Goal: Task Accomplishment & Management: Manage account settings

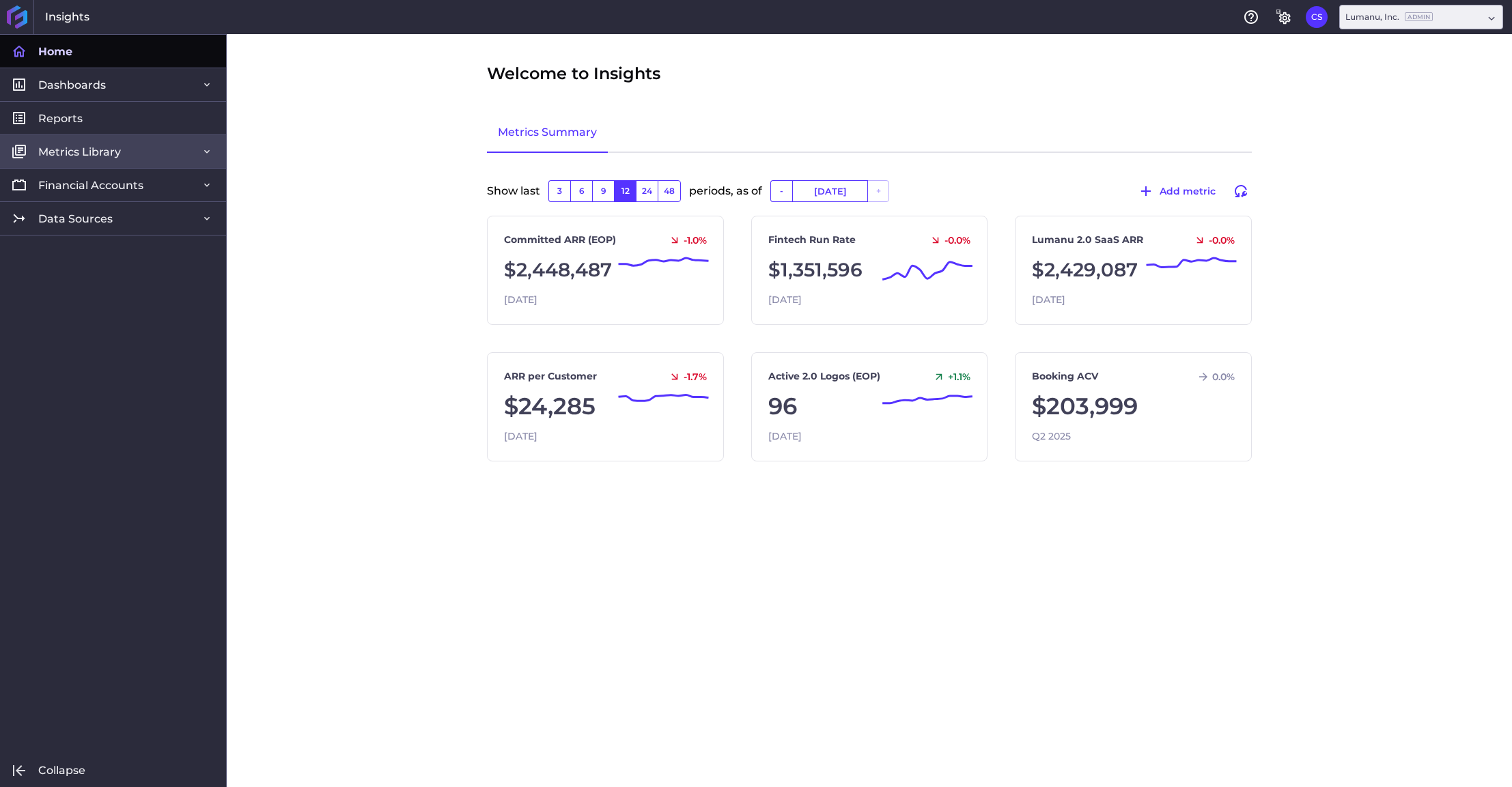
click at [81, 151] on span "Metrics Library" at bounding box center [80, 152] width 83 height 14
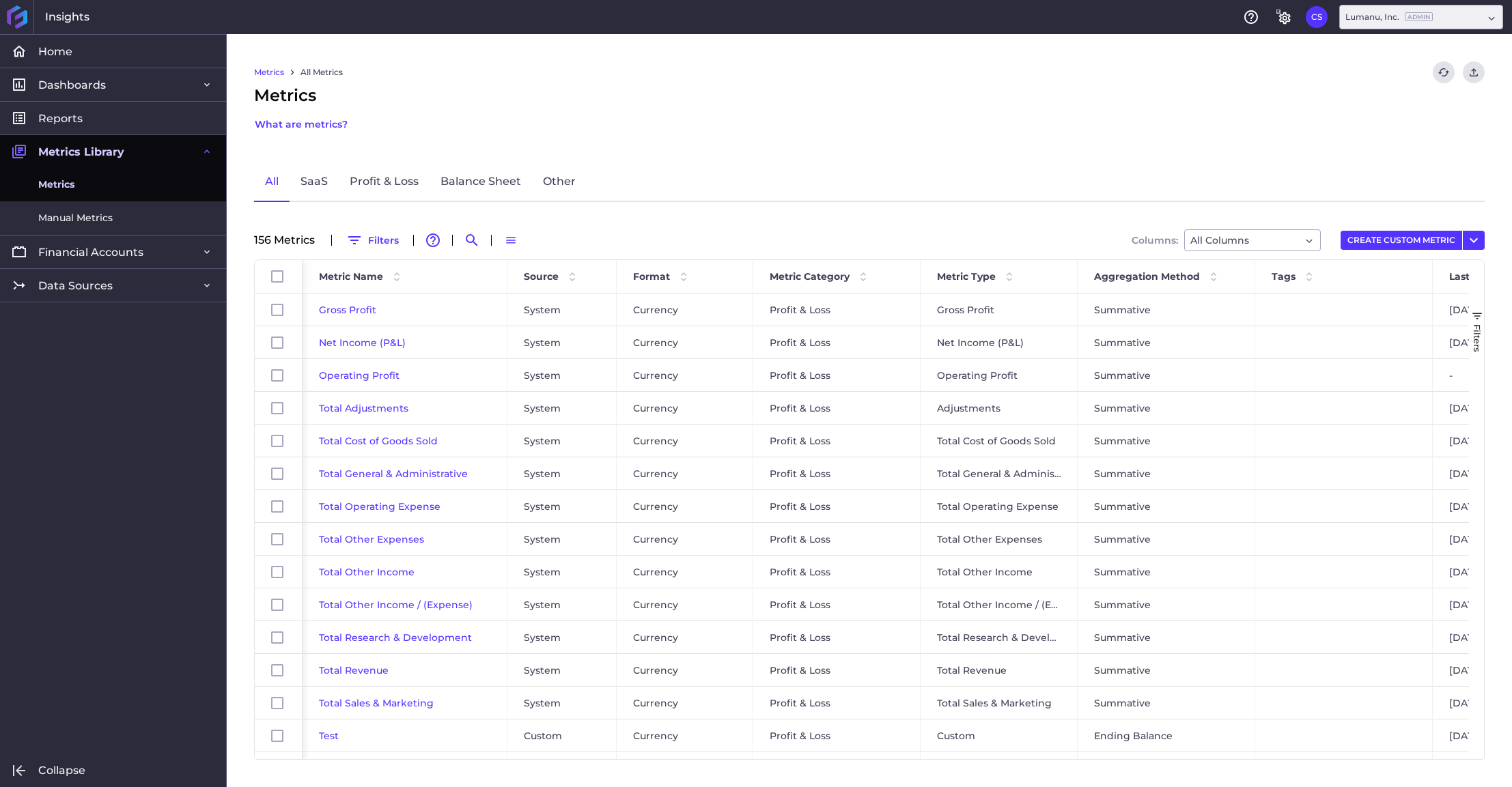
click at [81, 151] on span "Metrics Library" at bounding box center [82, 152] width 87 height 14
click at [79, 243] on link "Financial Accounts" at bounding box center [112, 251] width 226 height 34
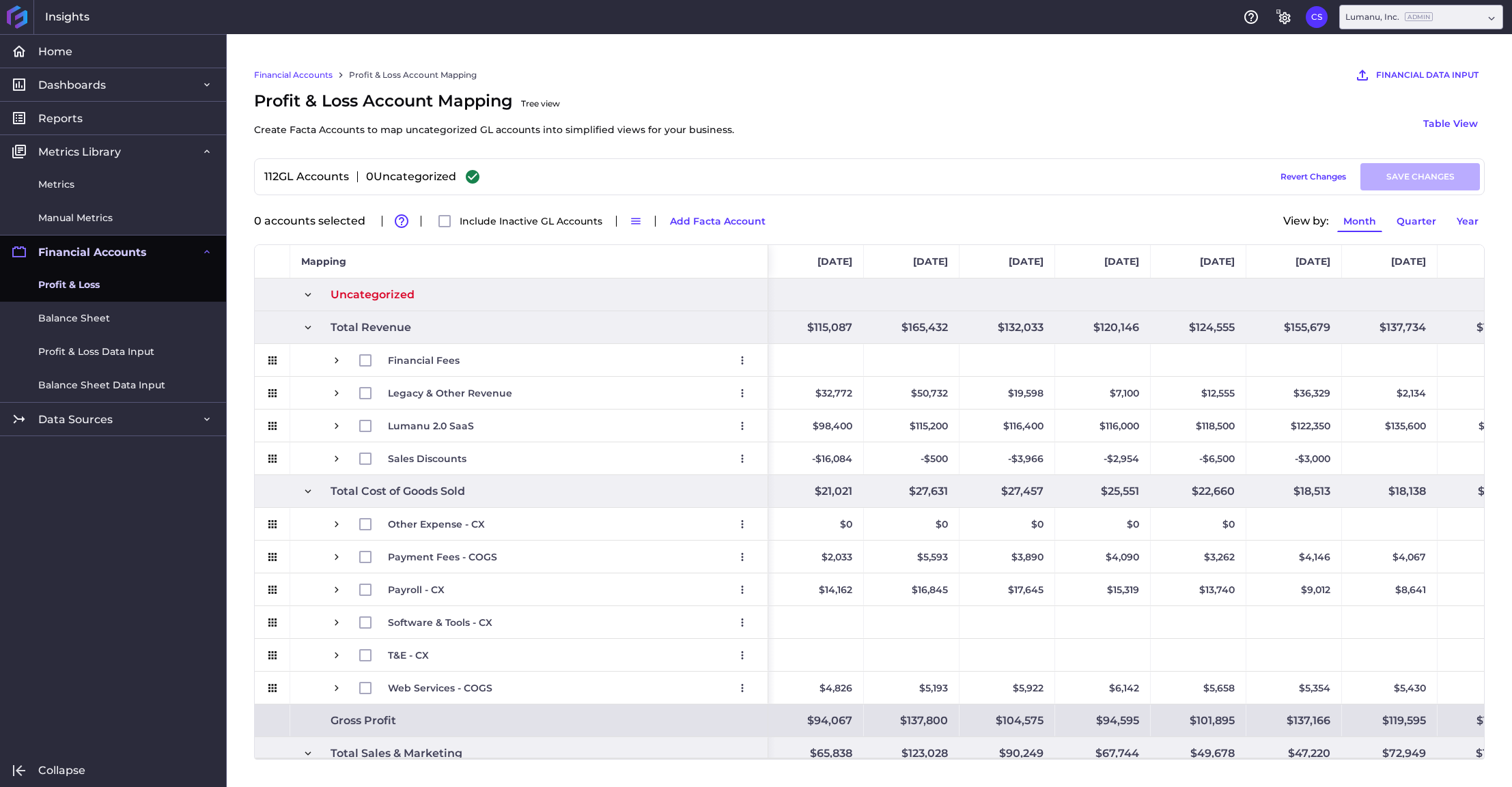
click at [79, 289] on span "Profit & Loss" at bounding box center [69, 284] width 62 height 14
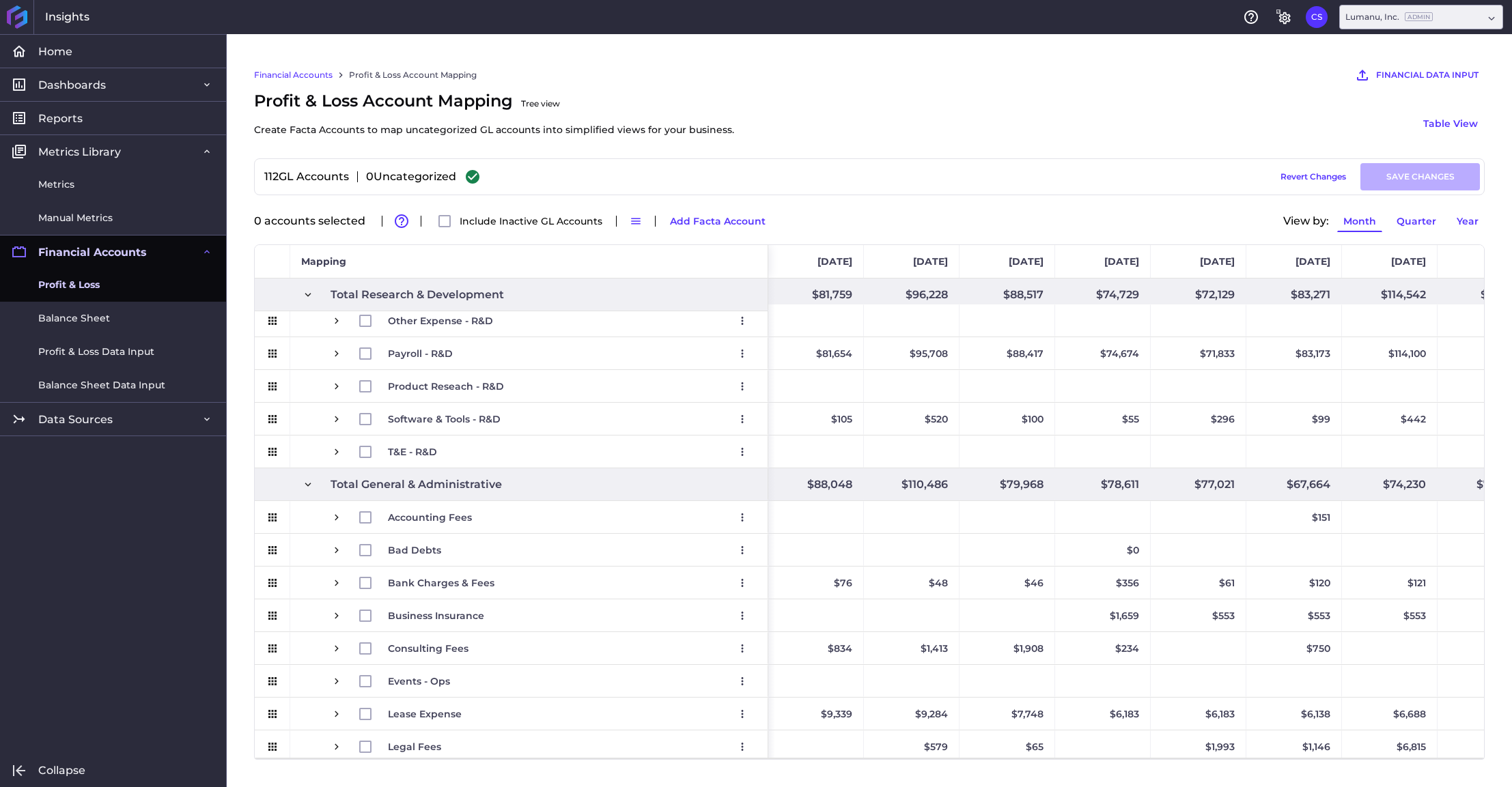
scroll to position [943, 0]
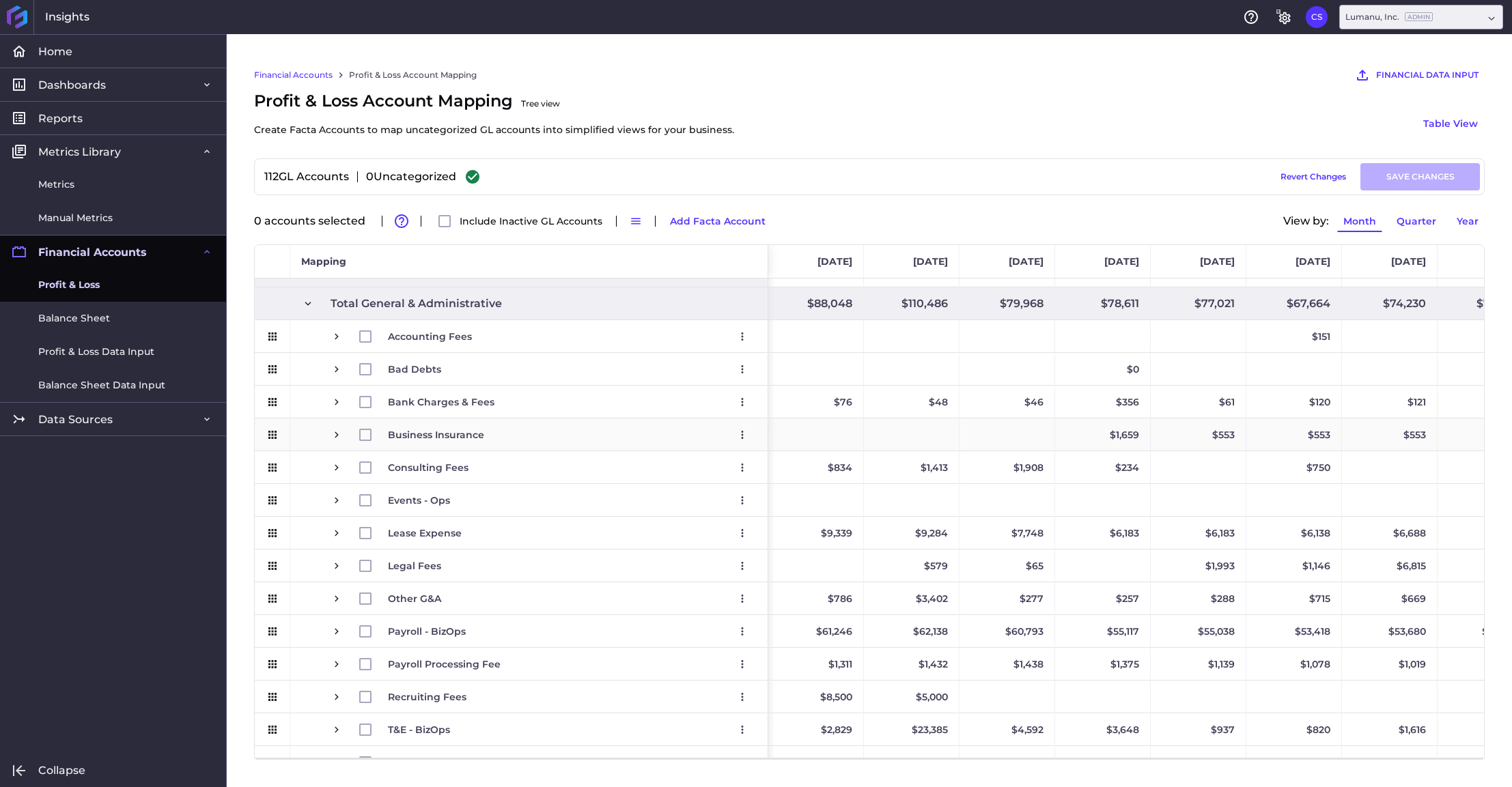
click at [337, 436] on span "Press SPACE to select this row." at bounding box center [336, 434] width 12 height 12
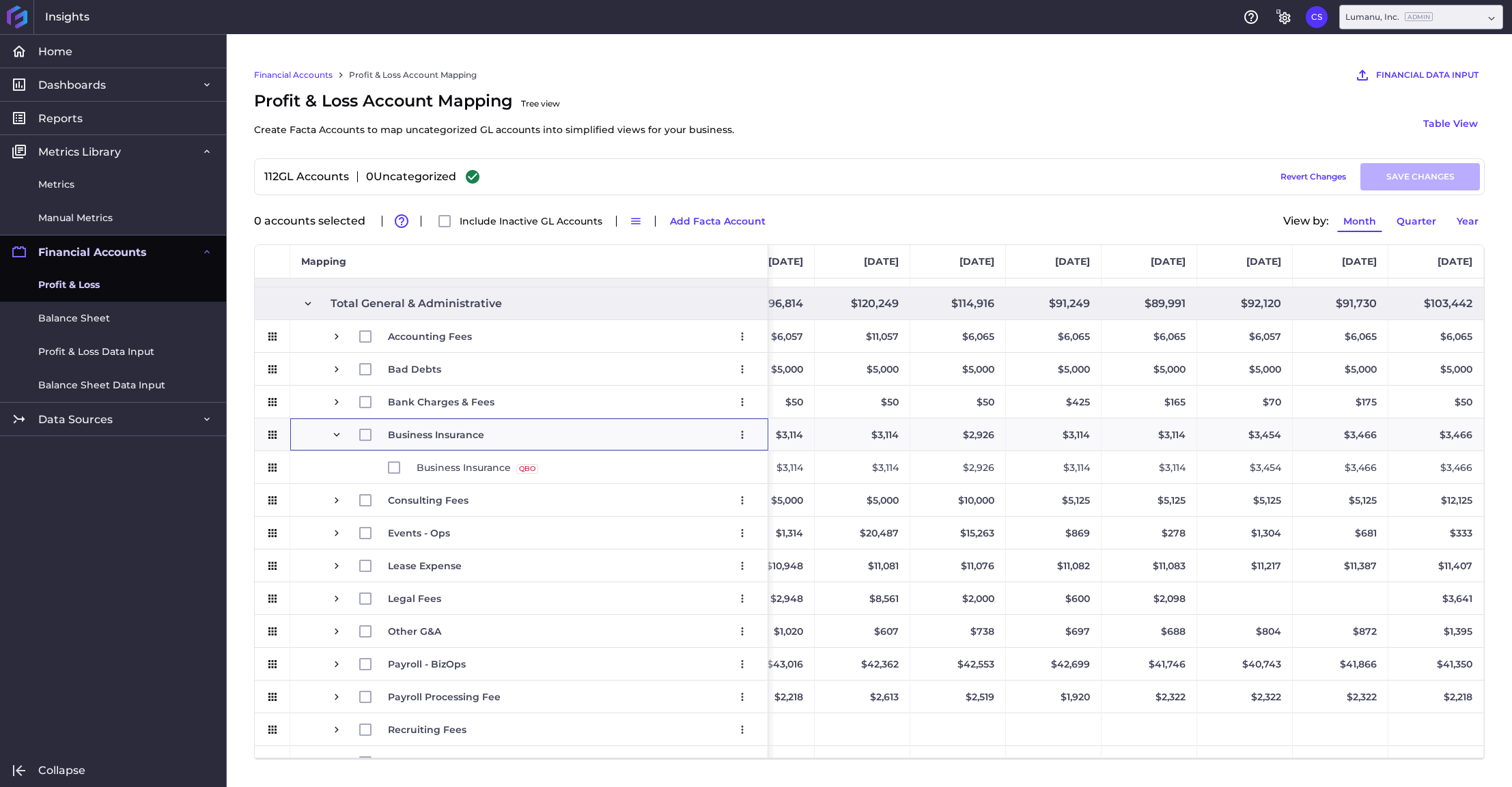
click at [1431, 469] on div "$3,466" at bounding box center [1435, 467] width 95 height 32
click at [449, 428] on span "Business Insurance" at bounding box center [436, 434] width 96 height 32
click at [62, 312] on span "Balance Sheet" at bounding box center [74, 318] width 72 height 14
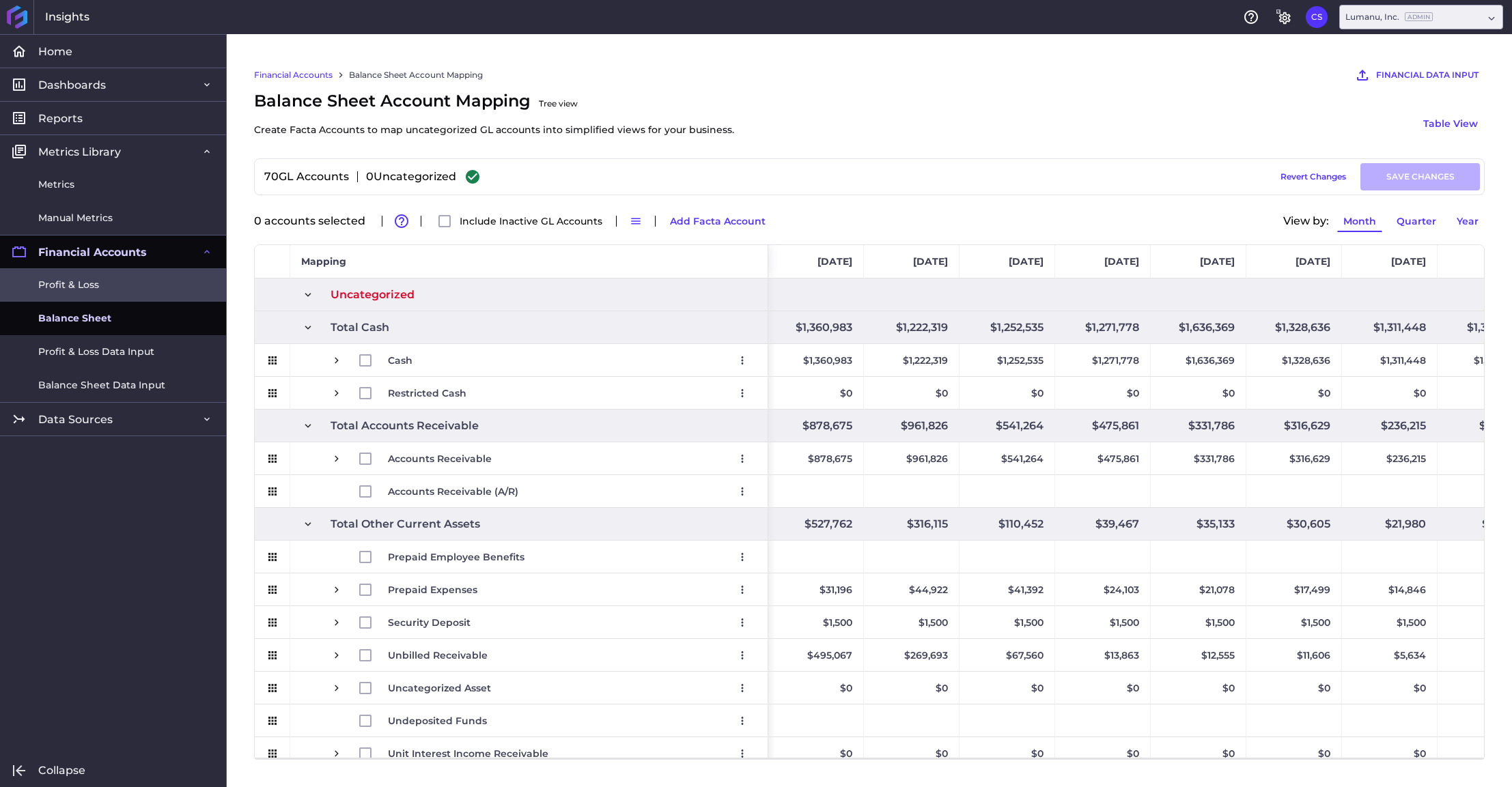
click at [68, 288] on span "Profit & Loss" at bounding box center [68, 284] width 61 height 14
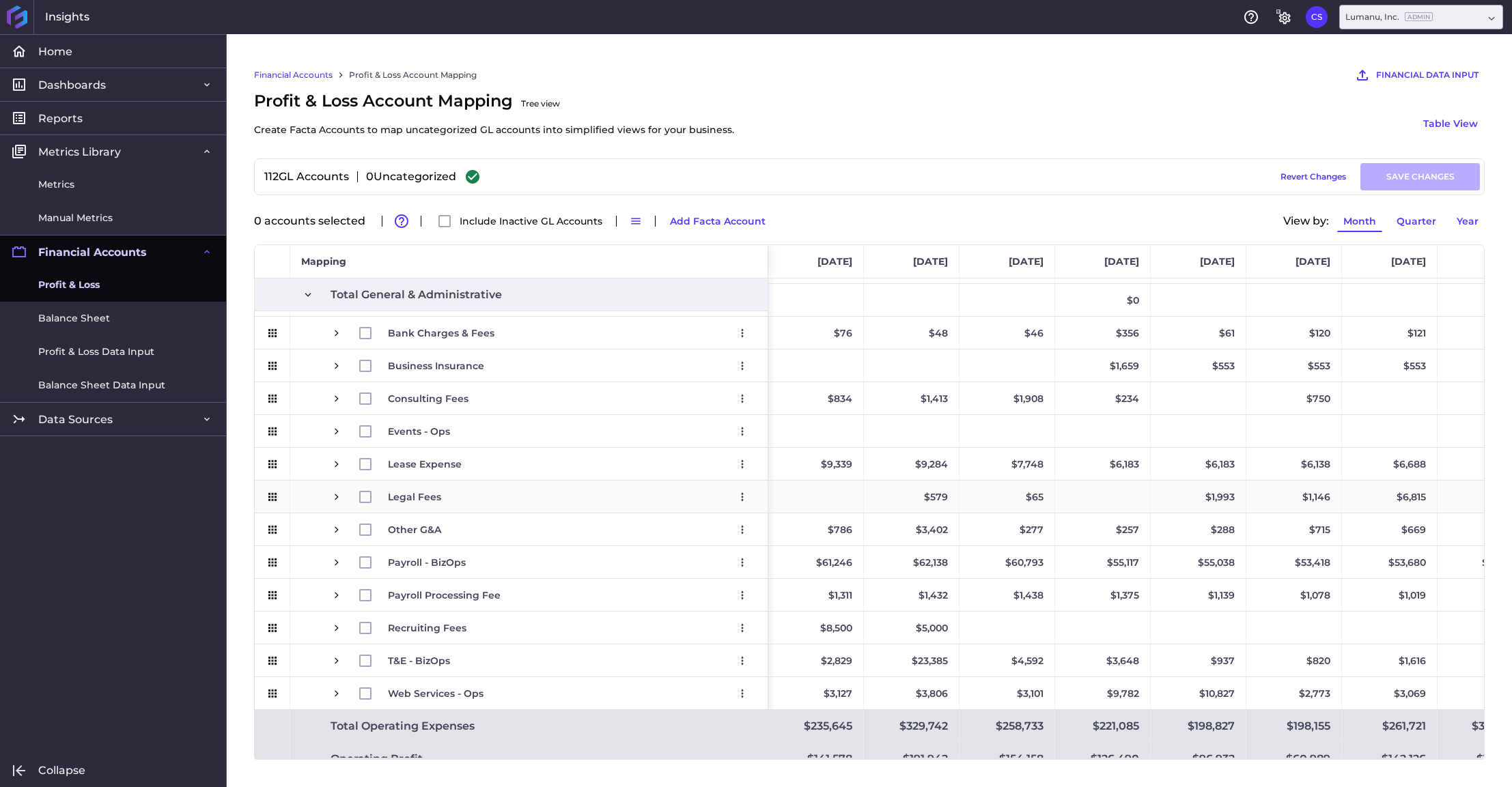
scroll to position [1168, 0]
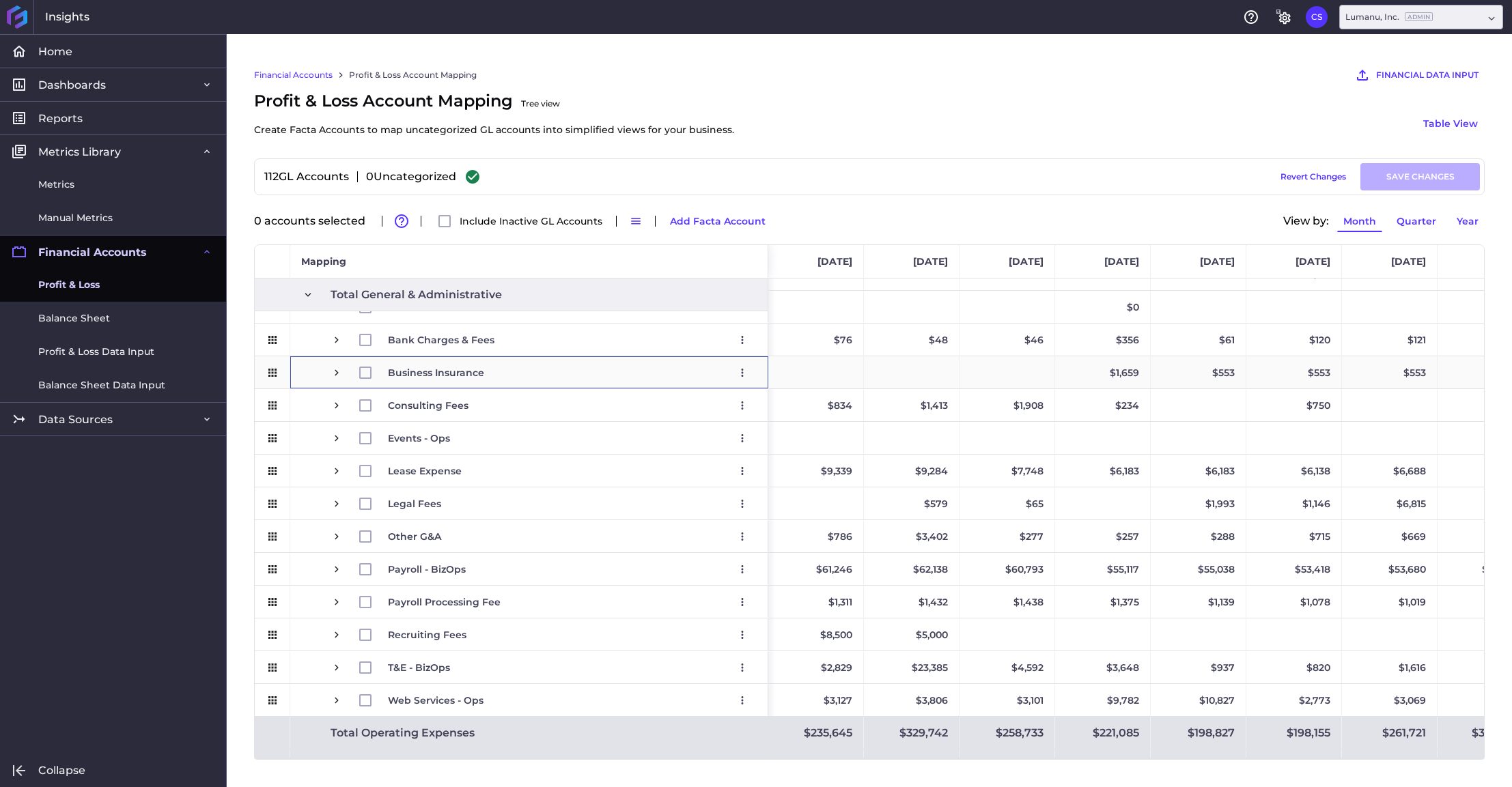
click at [331, 372] on span "Press SPACE to select this row." at bounding box center [336, 373] width 12 height 12
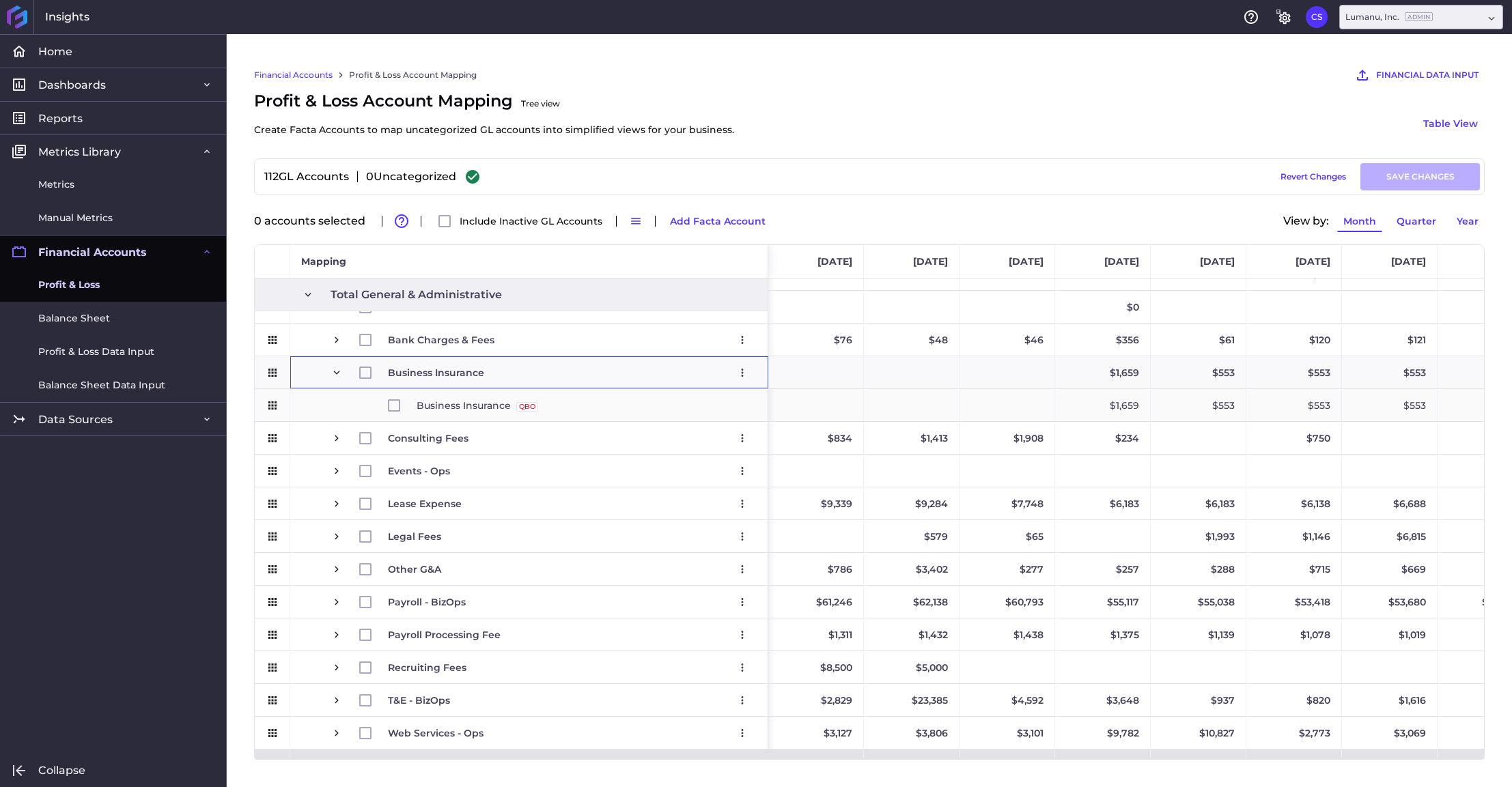
scroll to position [0, 454]
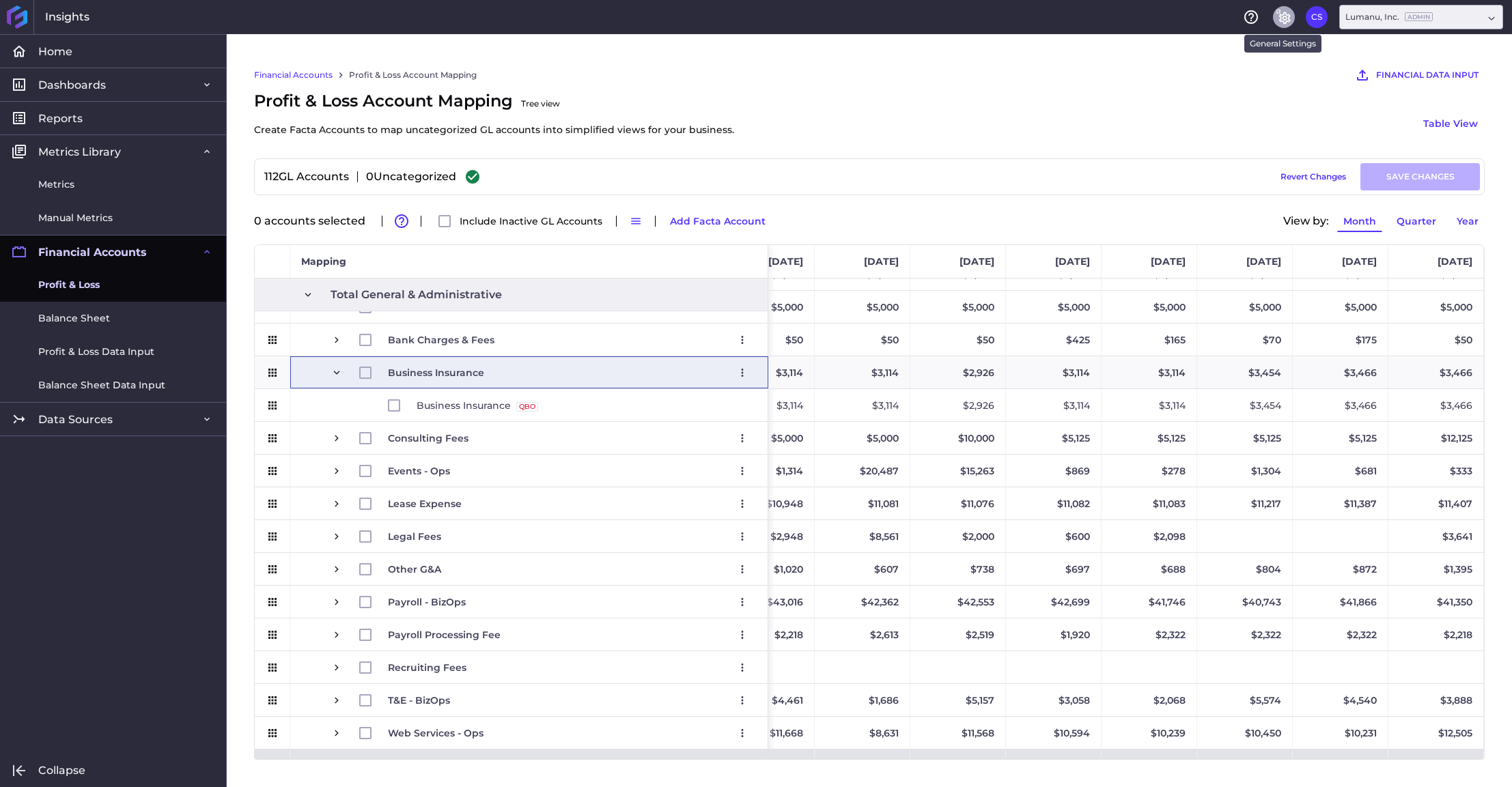
click at [1288, 11] on icon "General Settings" at bounding box center [1283, 16] width 16 height 16
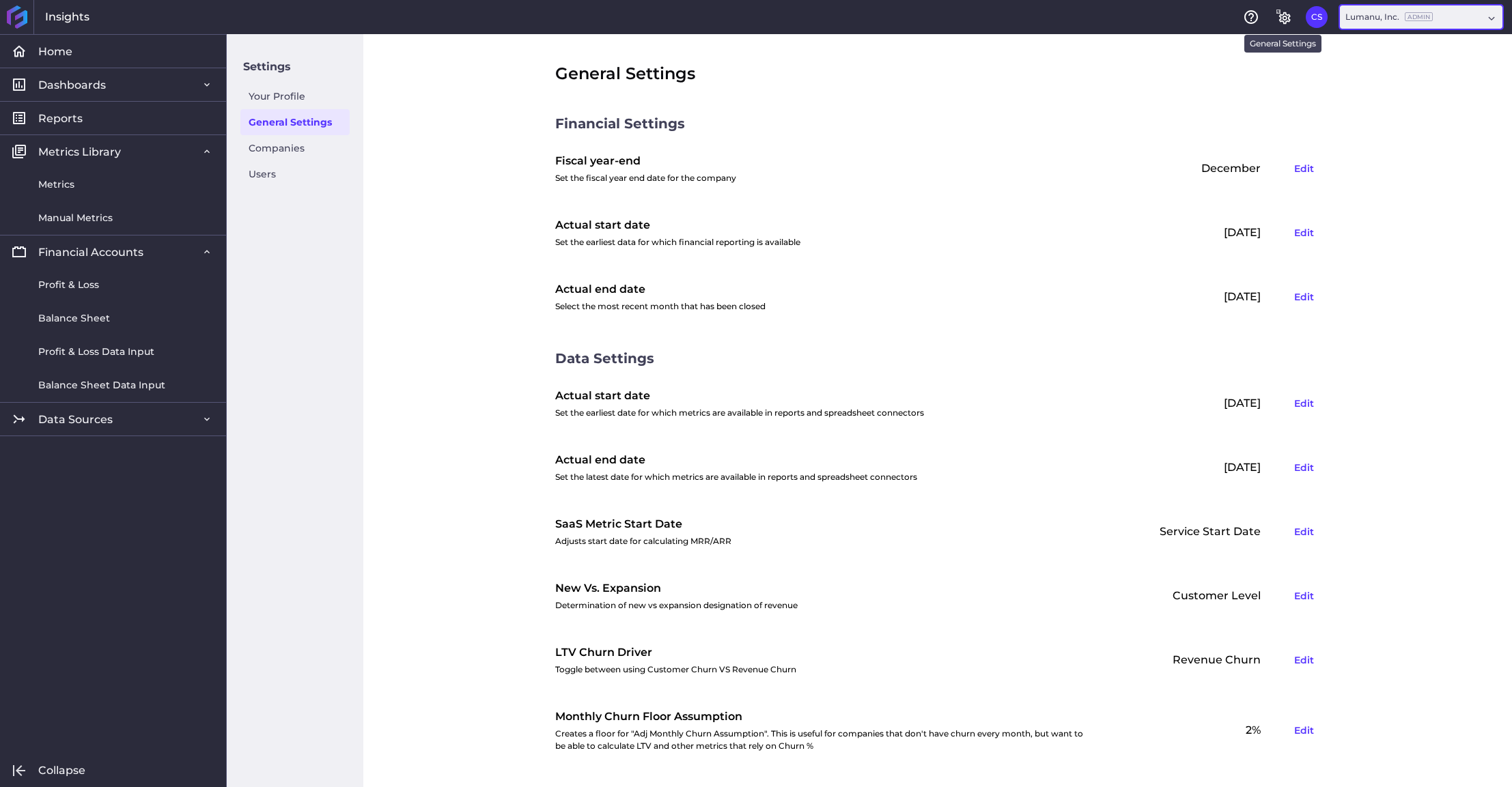
click at [1487, 16] on div "Lumanu, Inc. Admin" at bounding box center [1421, 17] width 164 height 25
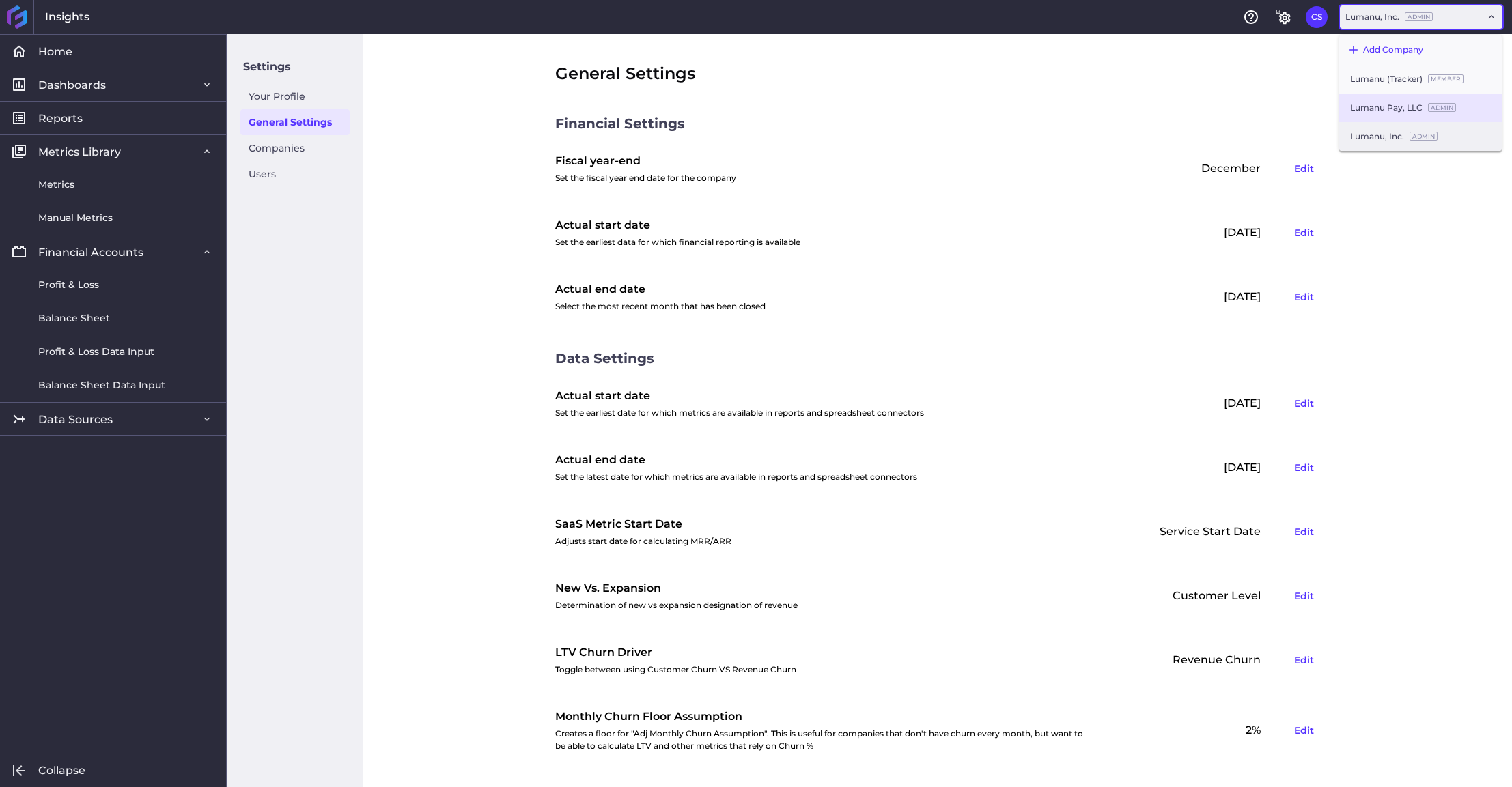
click at [1424, 105] on div "Lumanu Pay, LLC Admin" at bounding box center [1420, 108] width 162 height 29
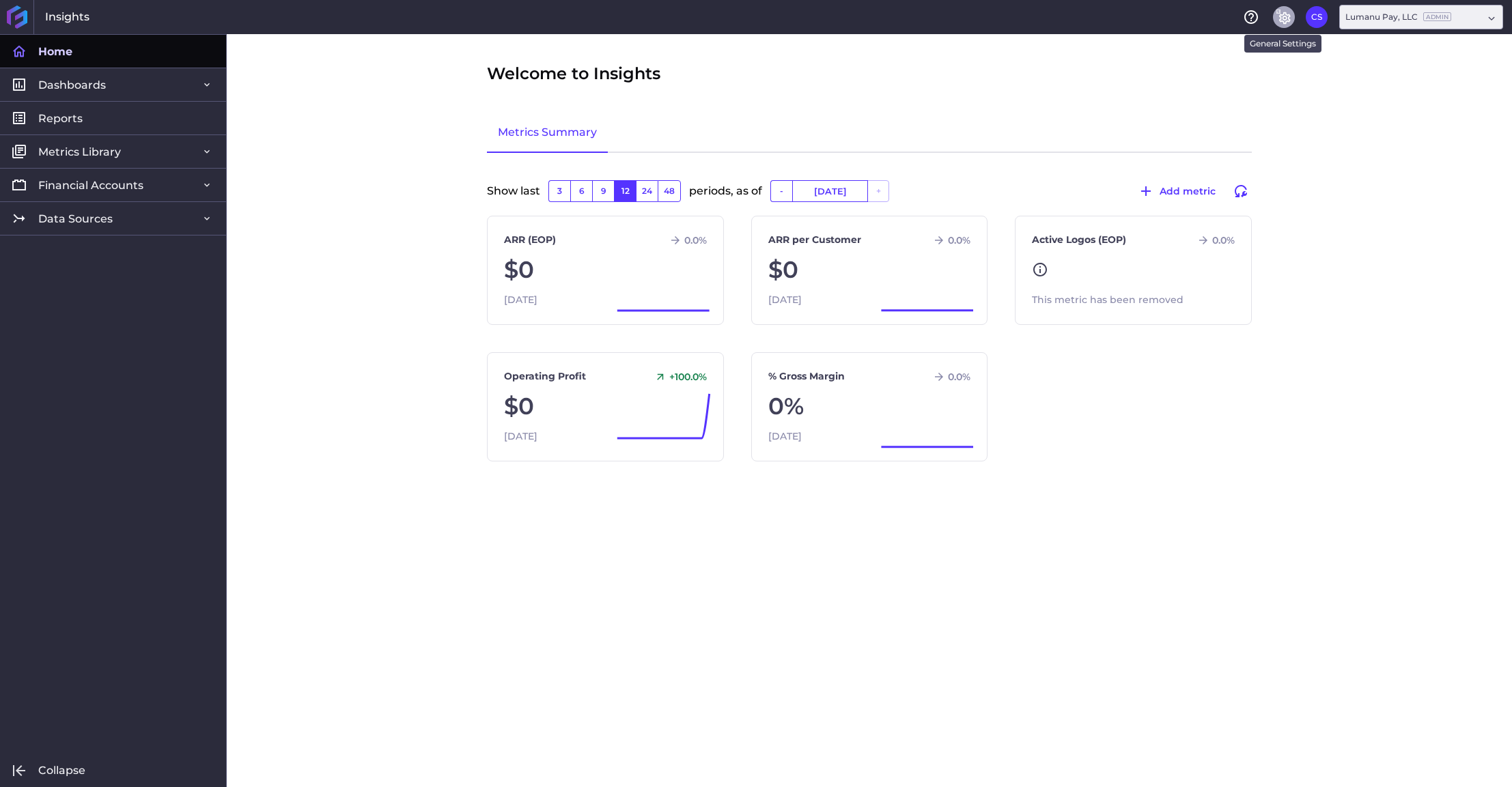
click at [1278, 14] on icon "General Settings" at bounding box center [1283, 16] width 16 height 16
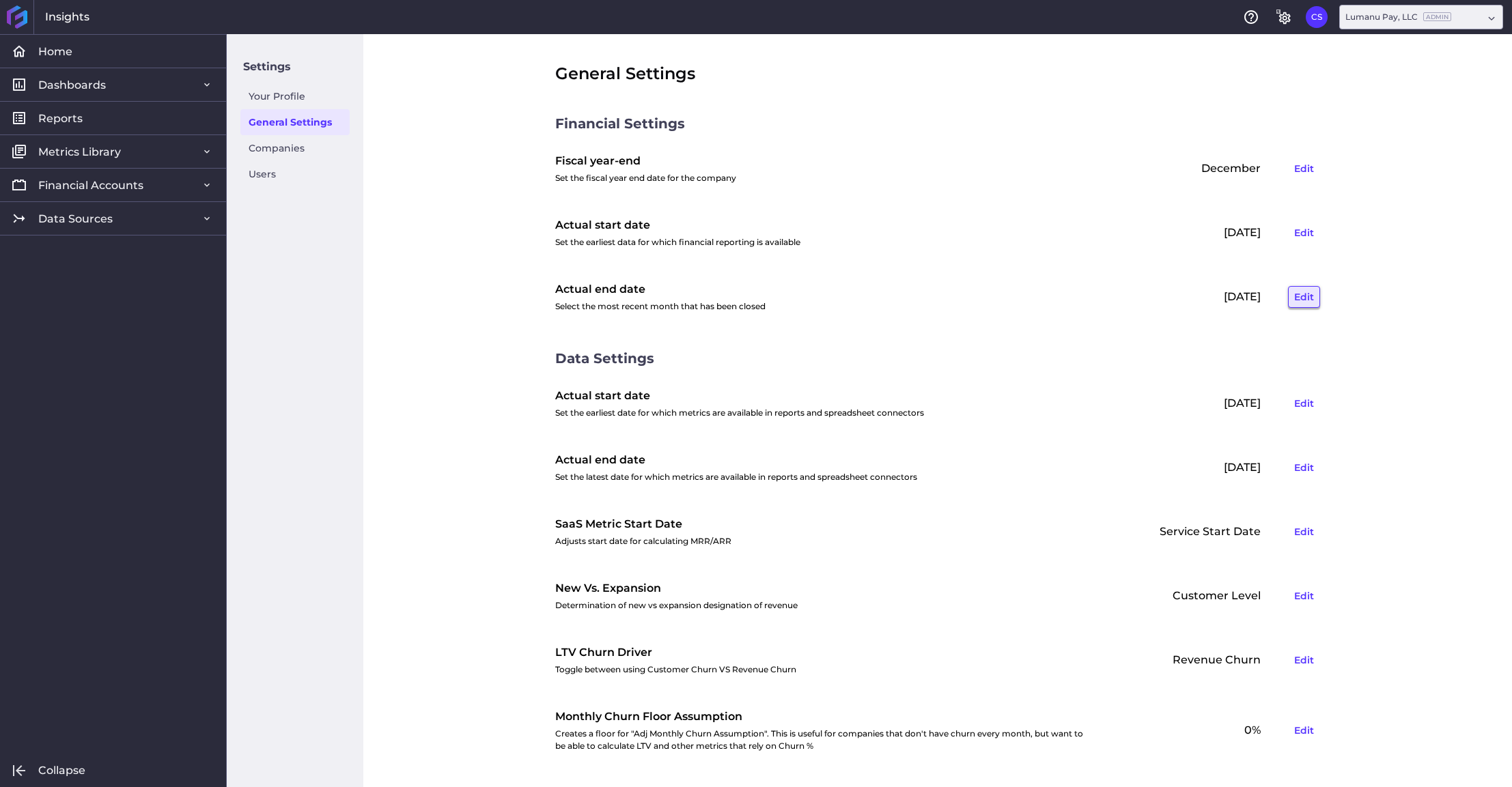
click at [1301, 297] on button "Edit" at bounding box center [1303, 297] width 32 height 22
click at [1189, 292] on icon at bounding box center [1187, 296] width 12 height 12
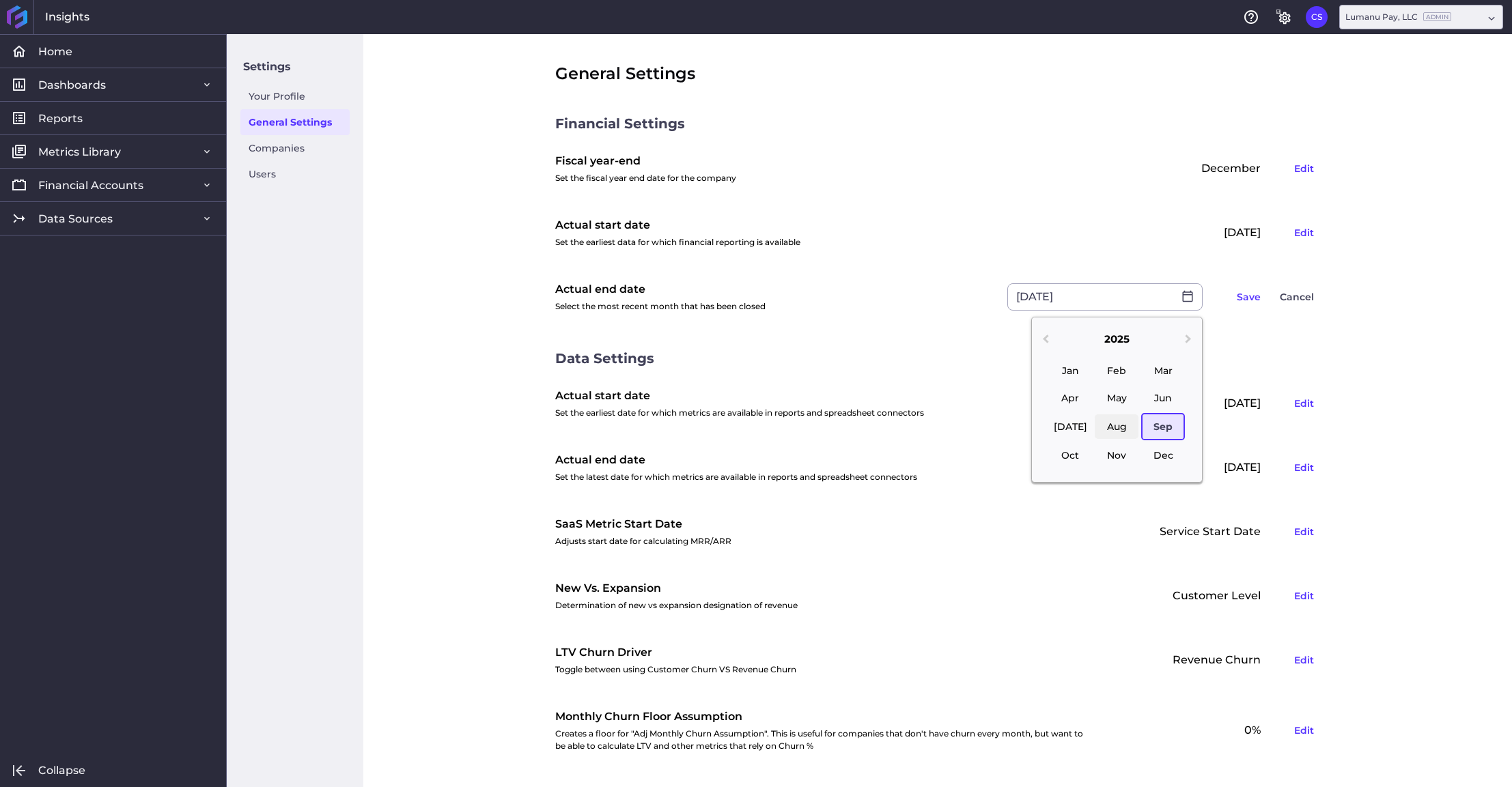
click at [1123, 422] on div "Aug" at bounding box center [1116, 427] width 43 height 25
type input "[DATE]"
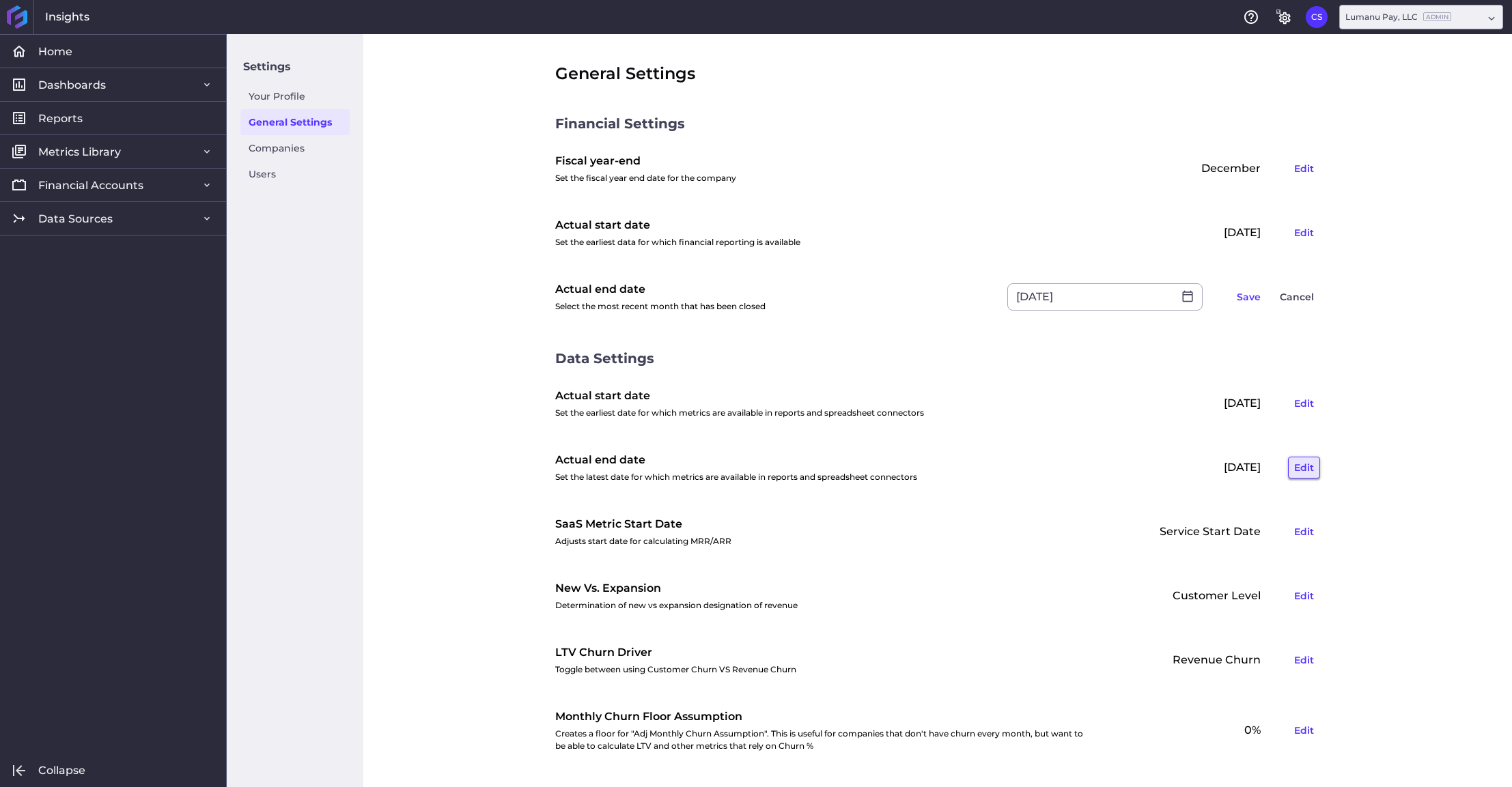
click at [1295, 473] on button "Edit" at bounding box center [1303, 467] width 32 height 22
click at [1189, 466] on icon at bounding box center [1187, 467] width 12 height 12
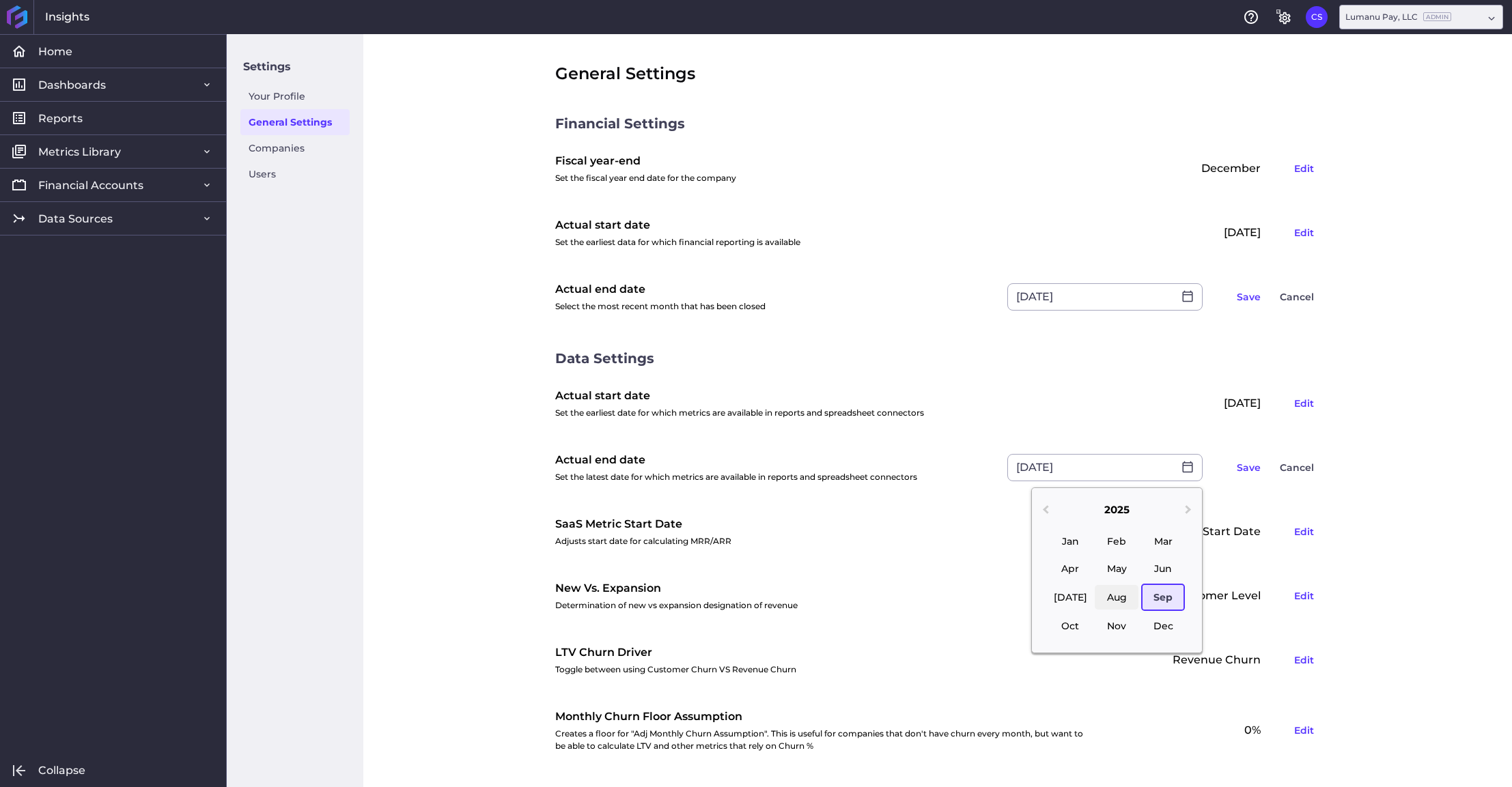
click at [1123, 596] on div "Aug" at bounding box center [1116, 598] width 43 height 25
type input "[DATE]"
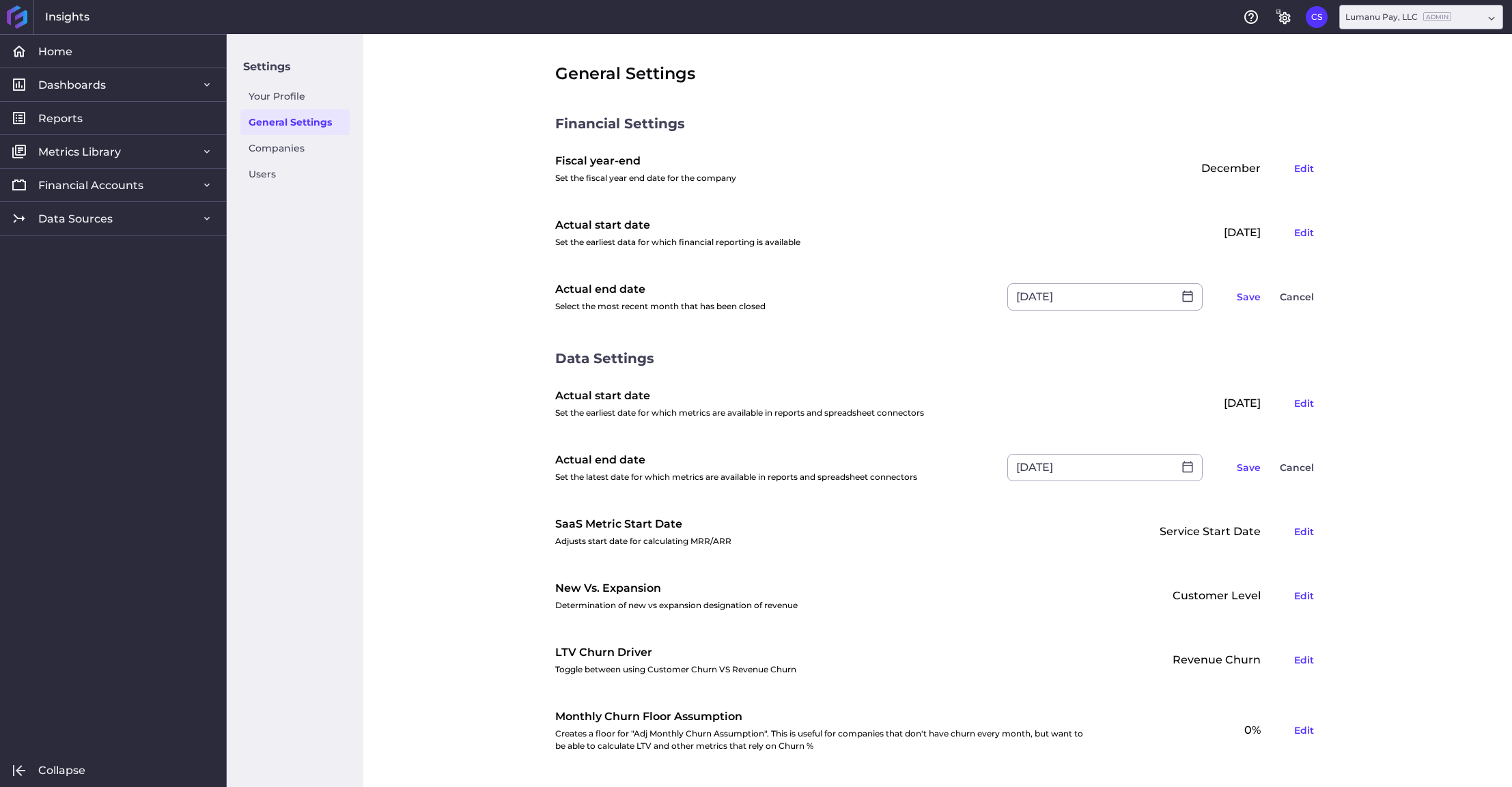
click at [1438, 270] on div "General Settings Financial Settings Fiscal year-end Set the fiscal year end dat…" at bounding box center [937, 411] width 1149 height 753
click at [1253, 294] on button "Save" at bounding box center [1249, 297] width 37 height 22
click at [1252, 465] on button "Save" at bounding box center [1249, 467] width 37 height 22
click at [1446, 18] on ins "Admin" at bounding box center [1437, 16] width 28 height 9
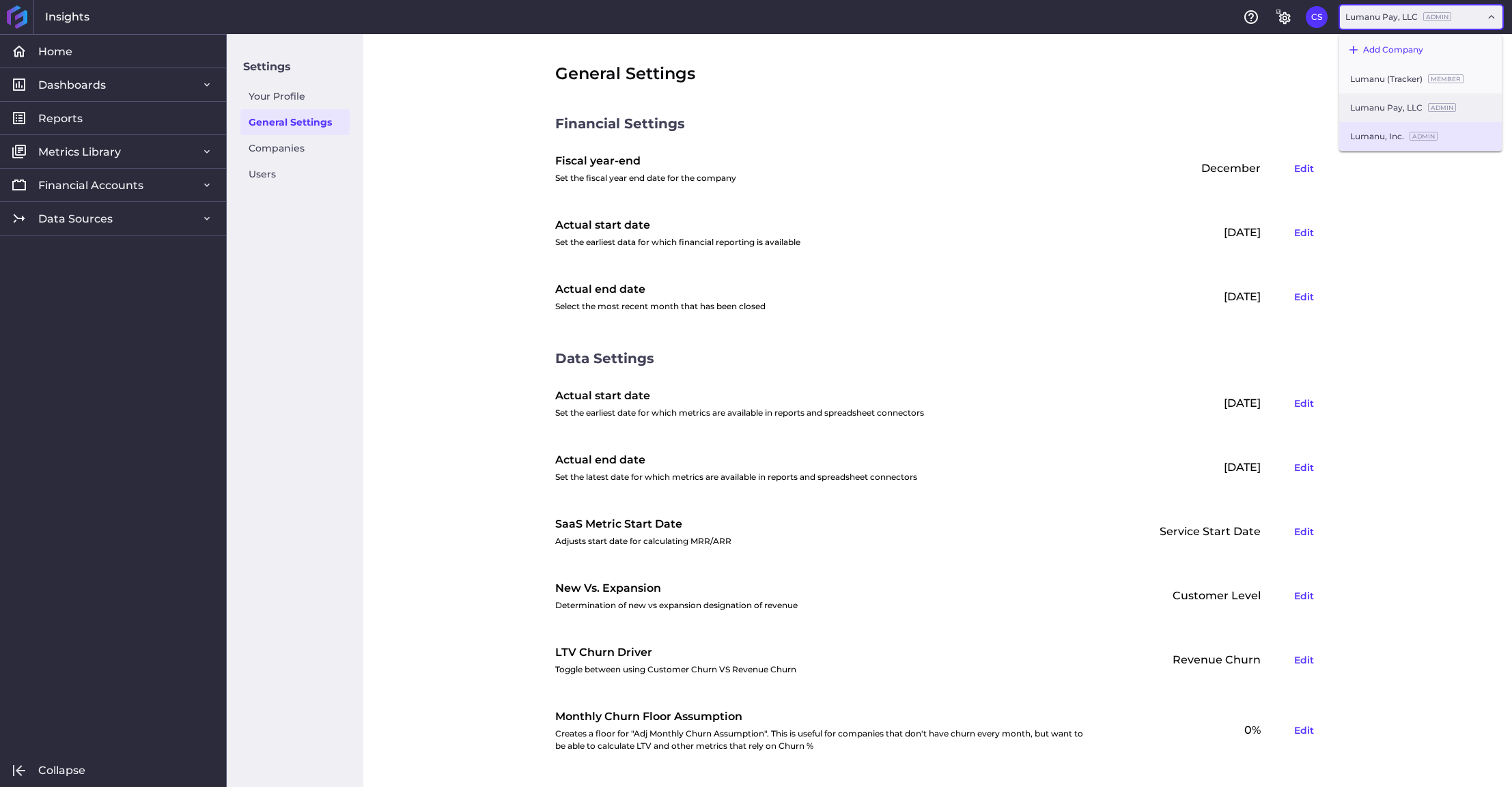
click at [1397, 126] on div "Lumanu, Inc. Admin" at bounding box center [1420, 136] width 162 height 29
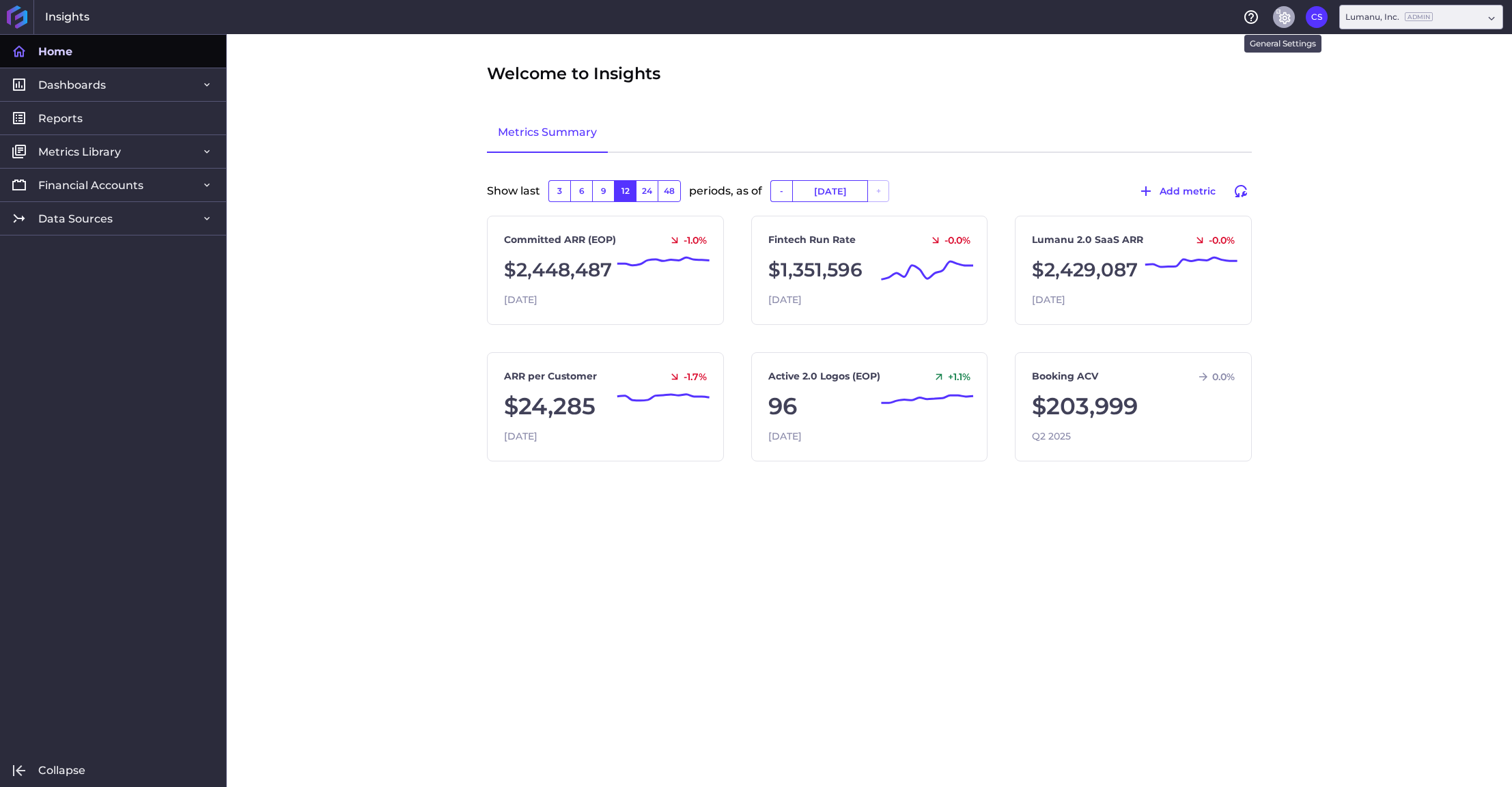
click at [1283, 14] on icon "General Settings" at bounding box center [1283, 16] width 16 height 16
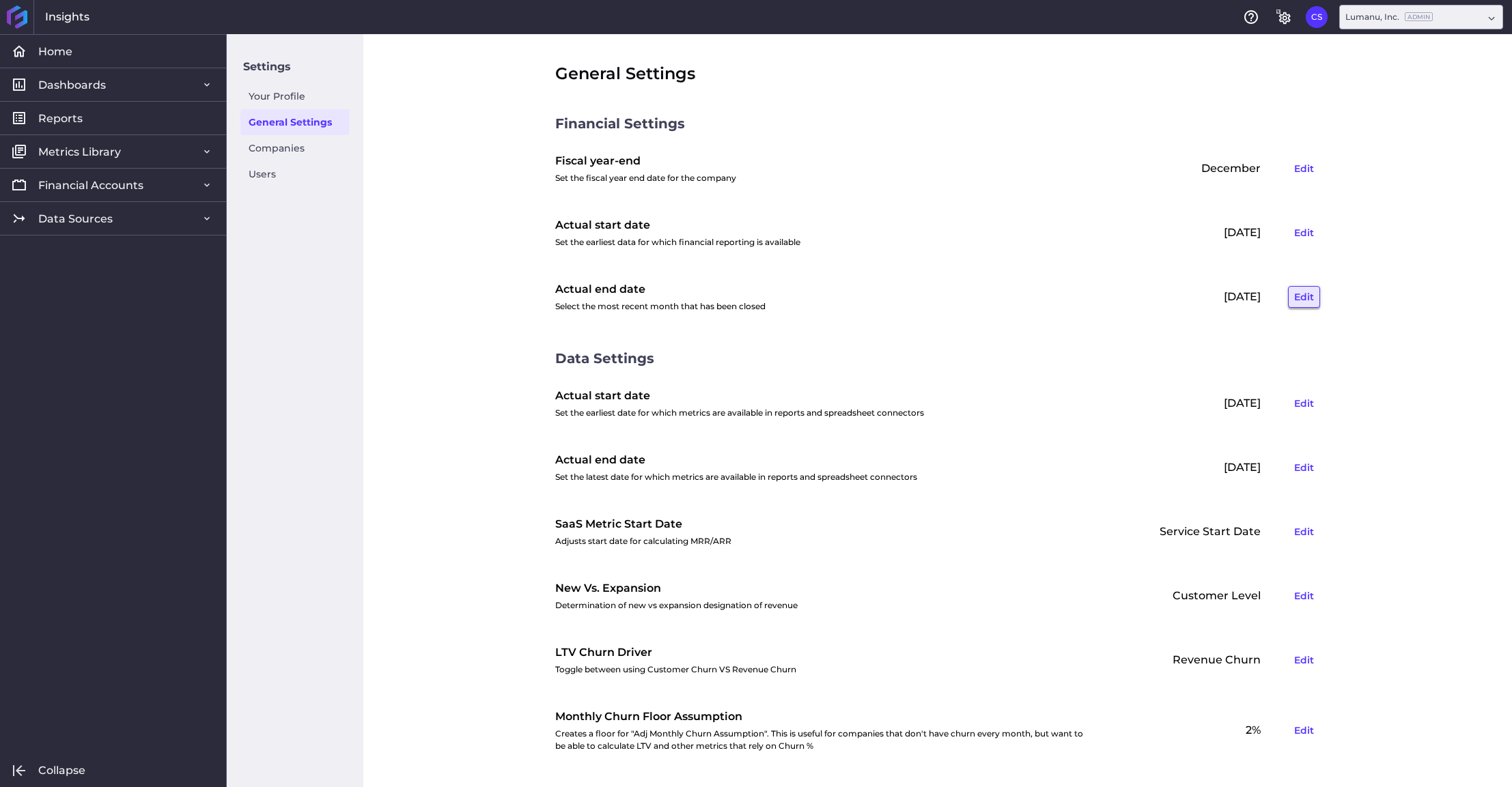
click at [1298, 300] on button "Edit" at bounding box center [1303, 297] width 32 height 22
click at [1188, 300] on icon at bounding box center [1187, 296] width 12 height 12
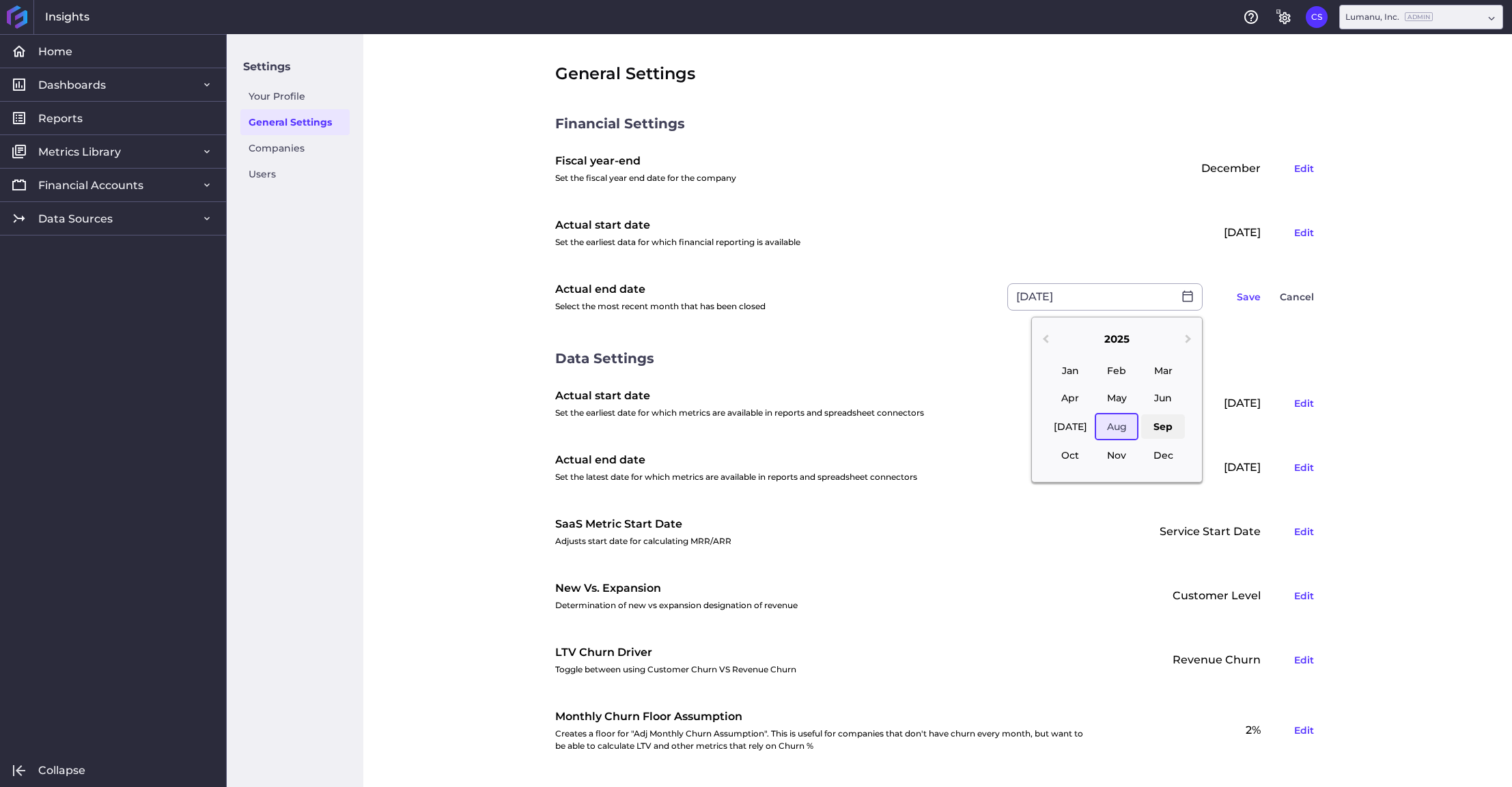
click at [1160, 428] on div "Sep" at bounding box center [1162, 427] width 43 height 25
type input "[DATE]"
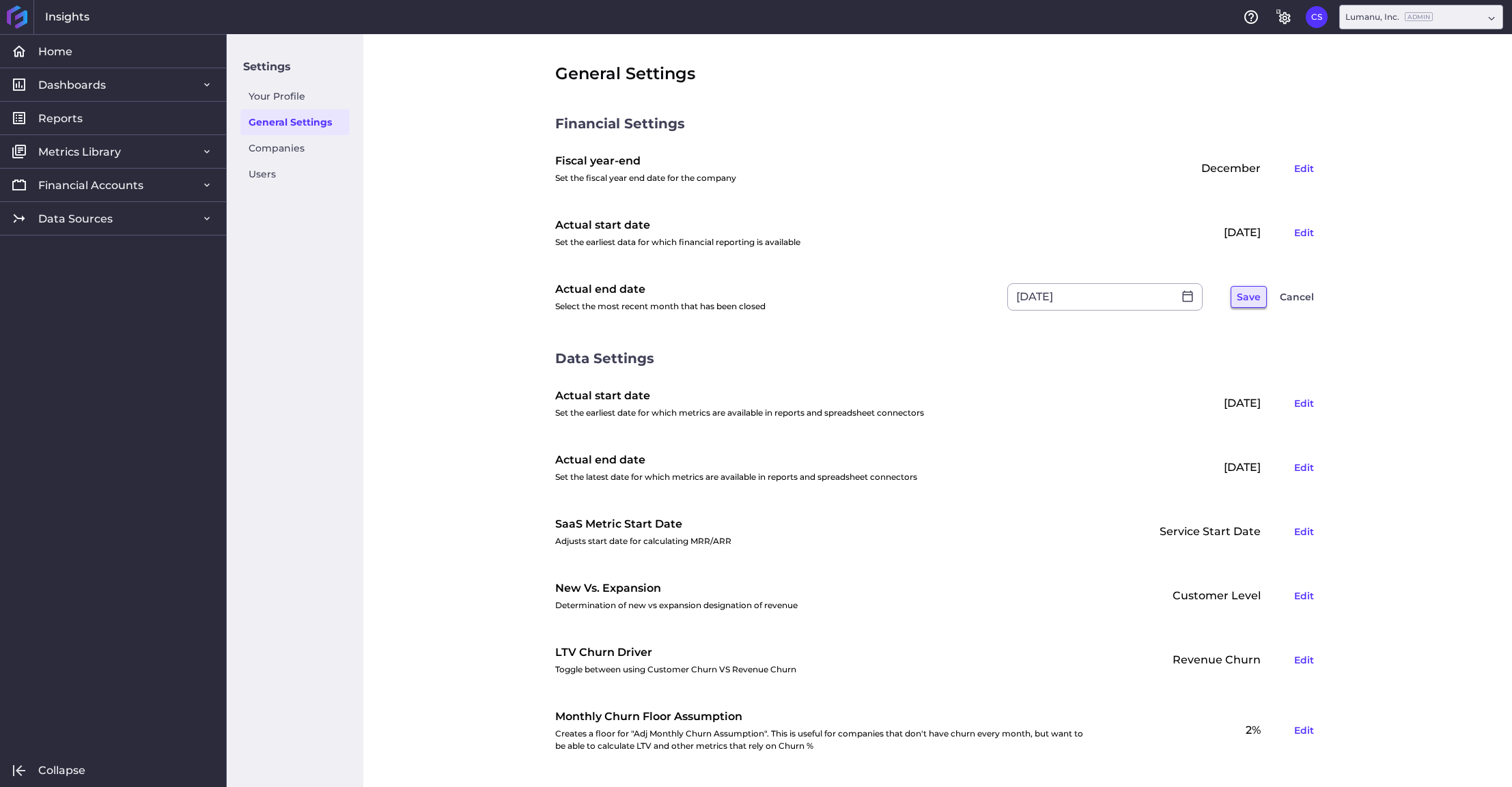
click at [1258, 296] on button "Save" at bounding box center [1249, 297] width 37 height 22
click at [1301, 295] on button "Edit" at bounding box center [1303, 297] width 32 height 22
click at [1301, 295] on button "Cancel" at bounding box center [1297, 297] width 46 height 22
click at [1301, 295] on button "Edit" at bounding box center [1303, 297] width 32 height 22
click at [1191, 295] on icon at bounding box center [1187, 296] width 12 height 12
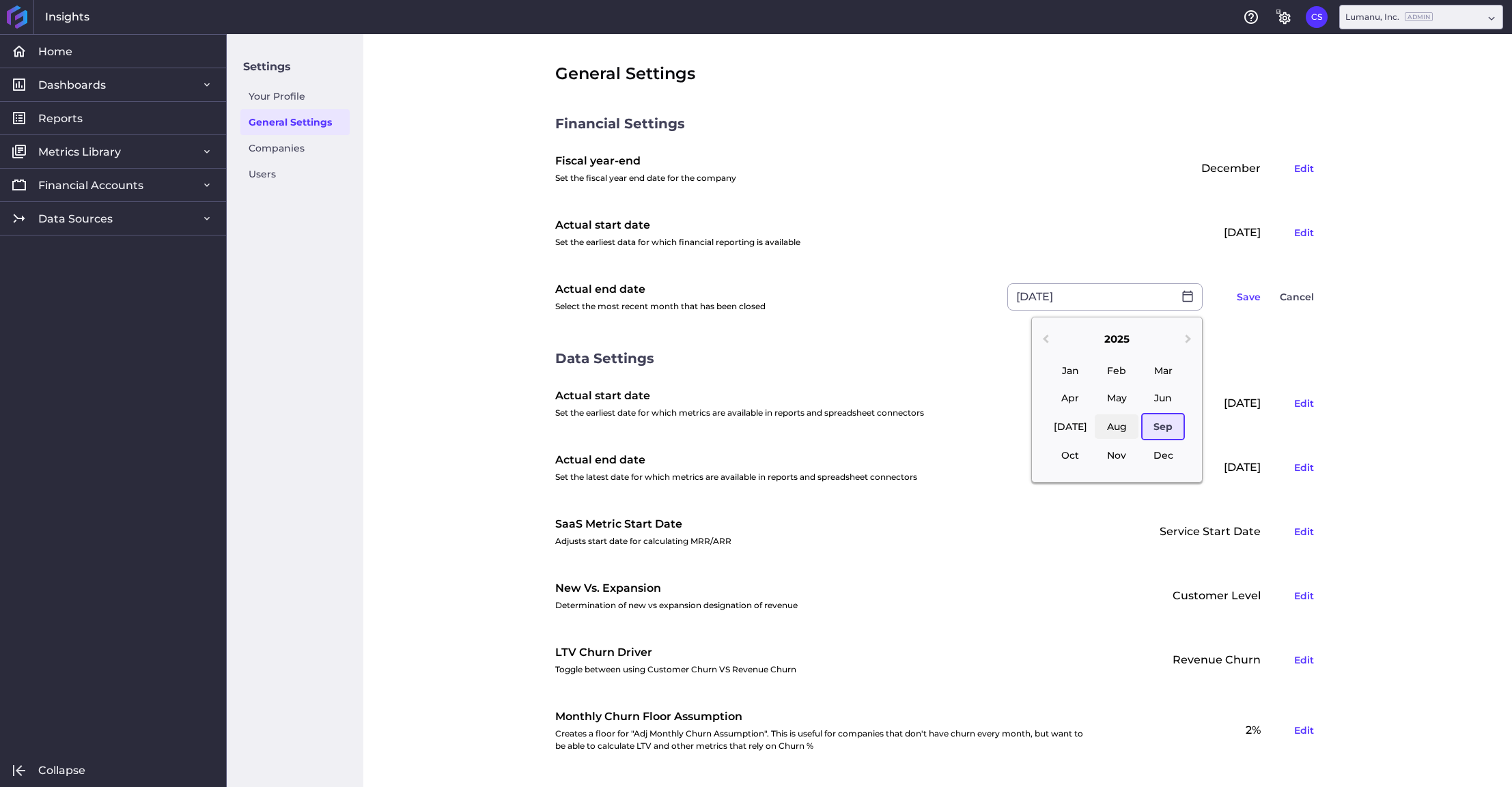
click at [1111, 435] on div "Aug" at bounding box center [1116, 427] width 43 height 25
type input "[DATE]"
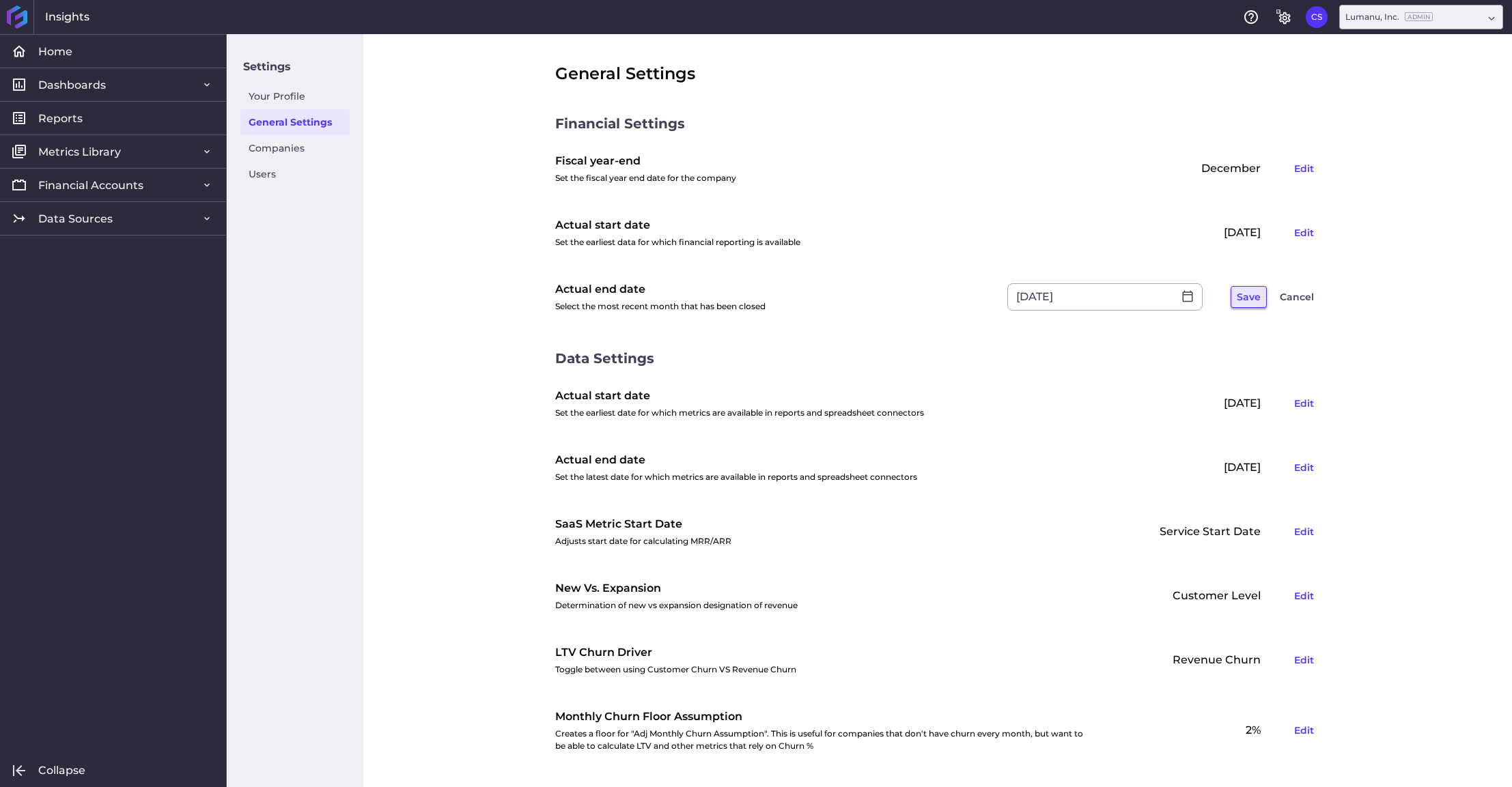
click at [1244, 294] on button "Save" at bounding box center [1249, 297] width 37 height 22
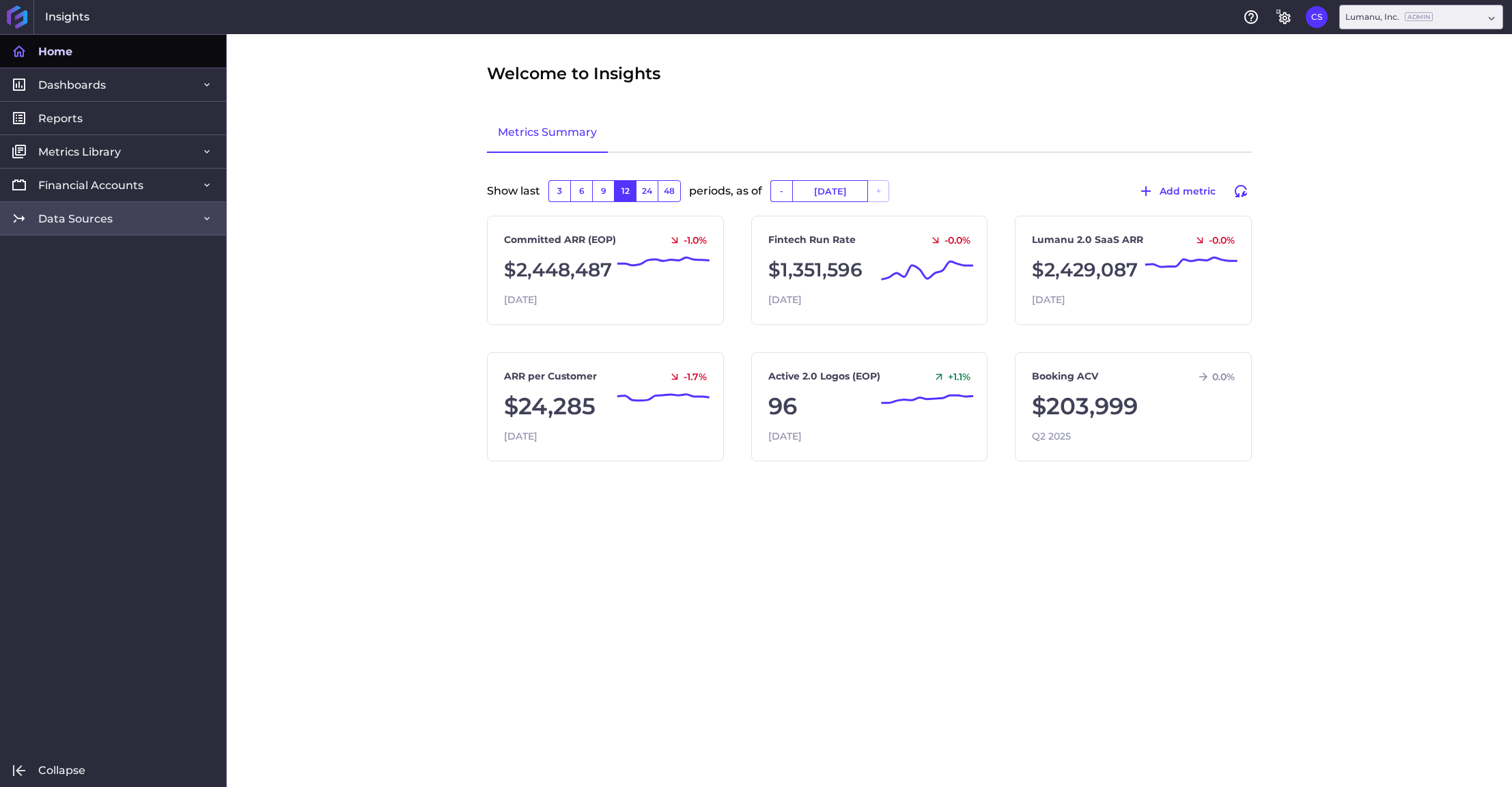
click at [64, 211] on span "Data Sources" at bounding box center [75, 218] width 74 height 14
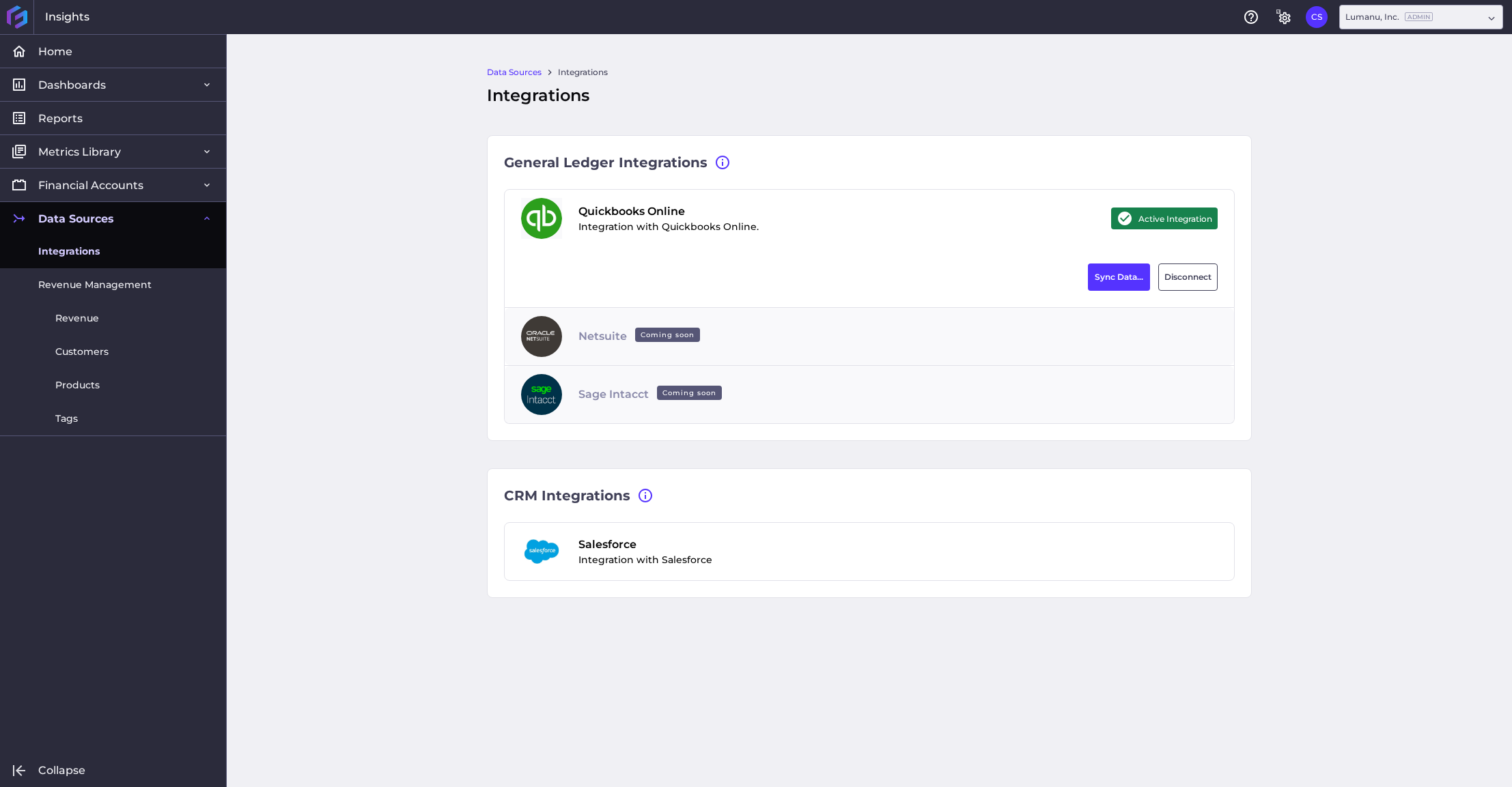
click at [79, 253] on span "Integrations" at bounding box center [69, 251] width 62 height 14
click at [1117, 277] on button "Sync Data..." at bounding box center [1119, 277] width 62 height 27
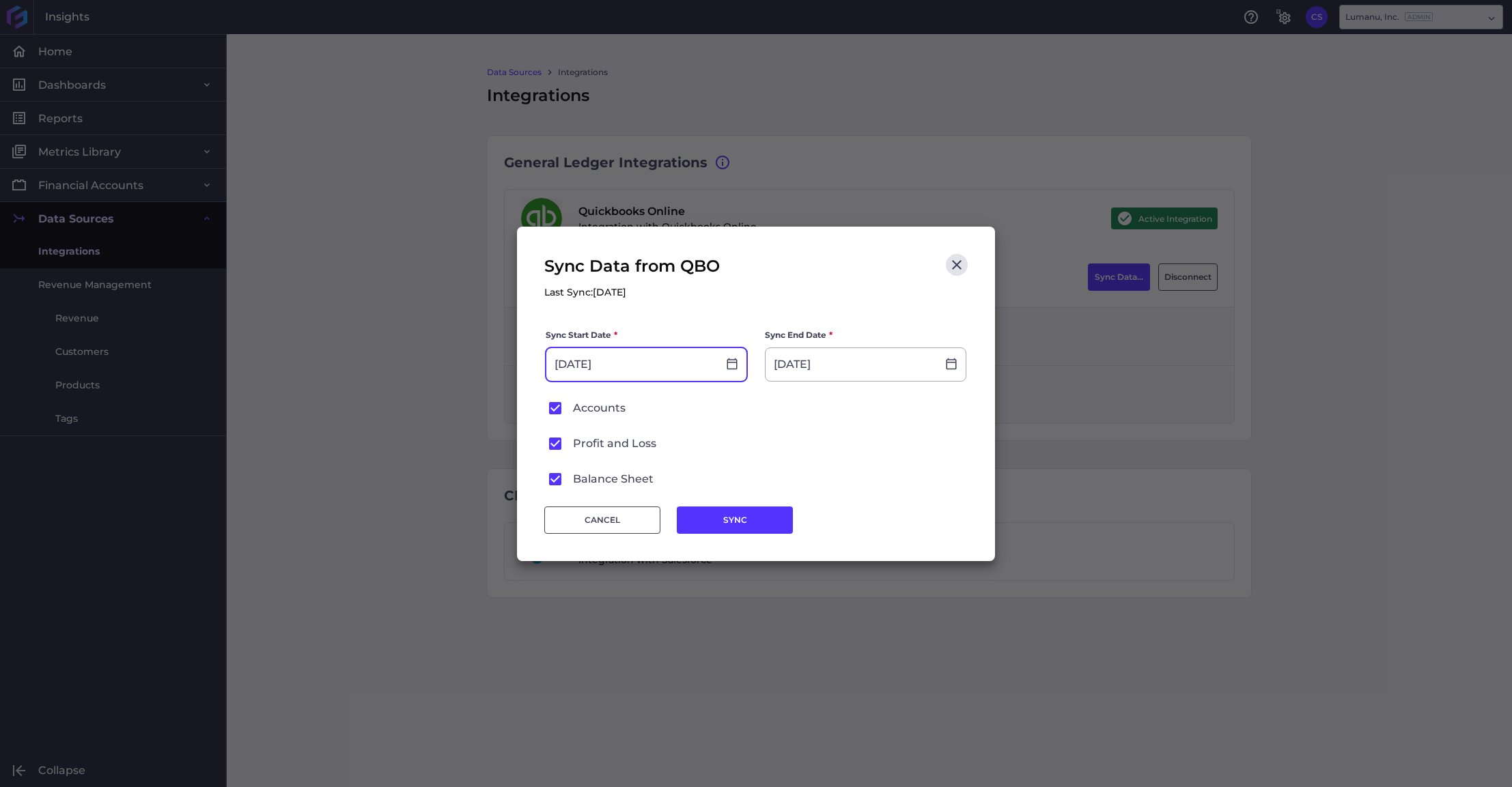
click at [637, 362] on input "[DATE]" at bounding box center [632, 364] width 171 height 33
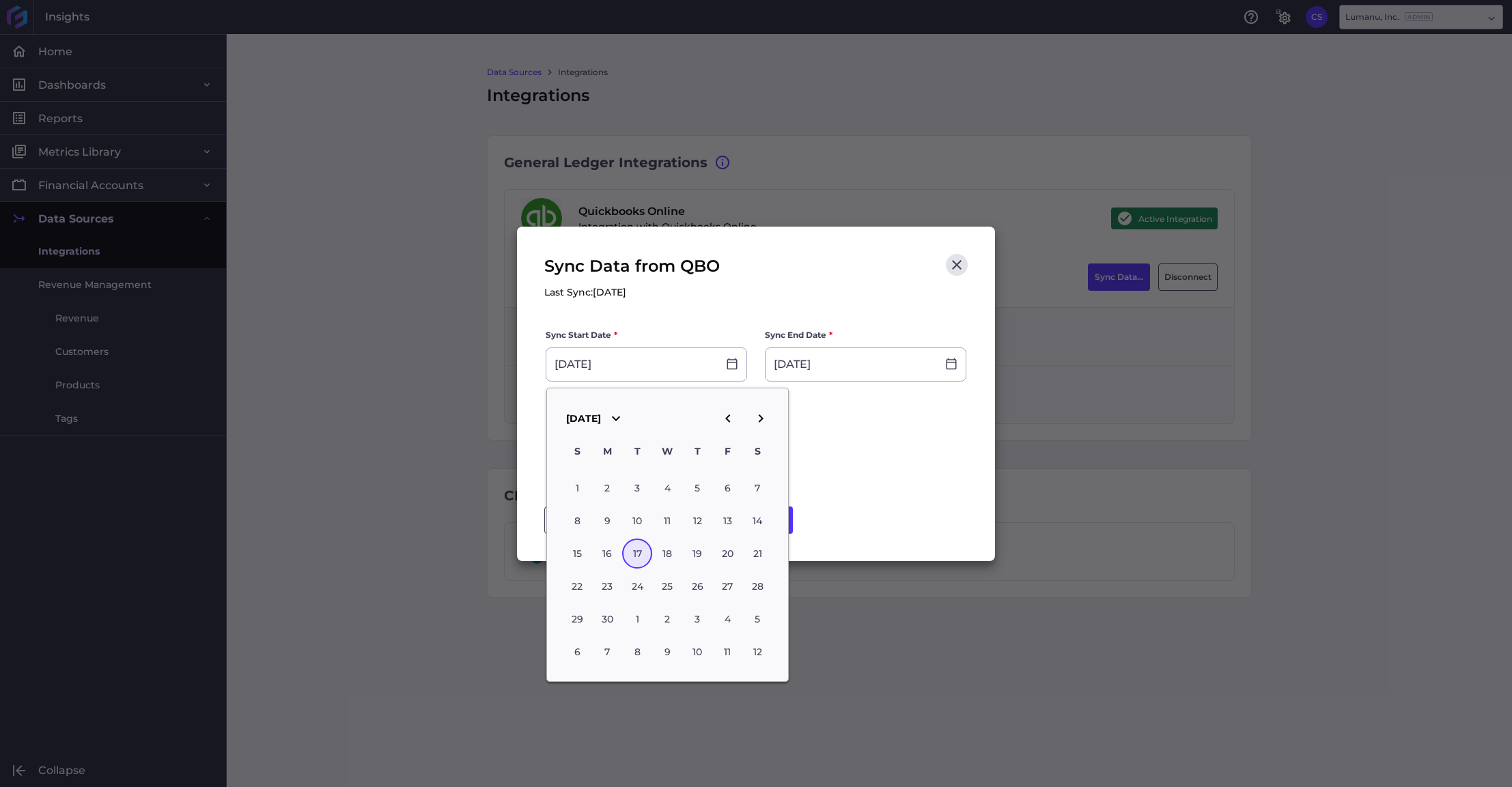
click at [867, 435] on label "Profit and Loss" at bounding box center [756, 444] width 421 height 19
click at [0, 0] on input "Profit and Loss" at bounding box center [0, 0] width 0 height 0
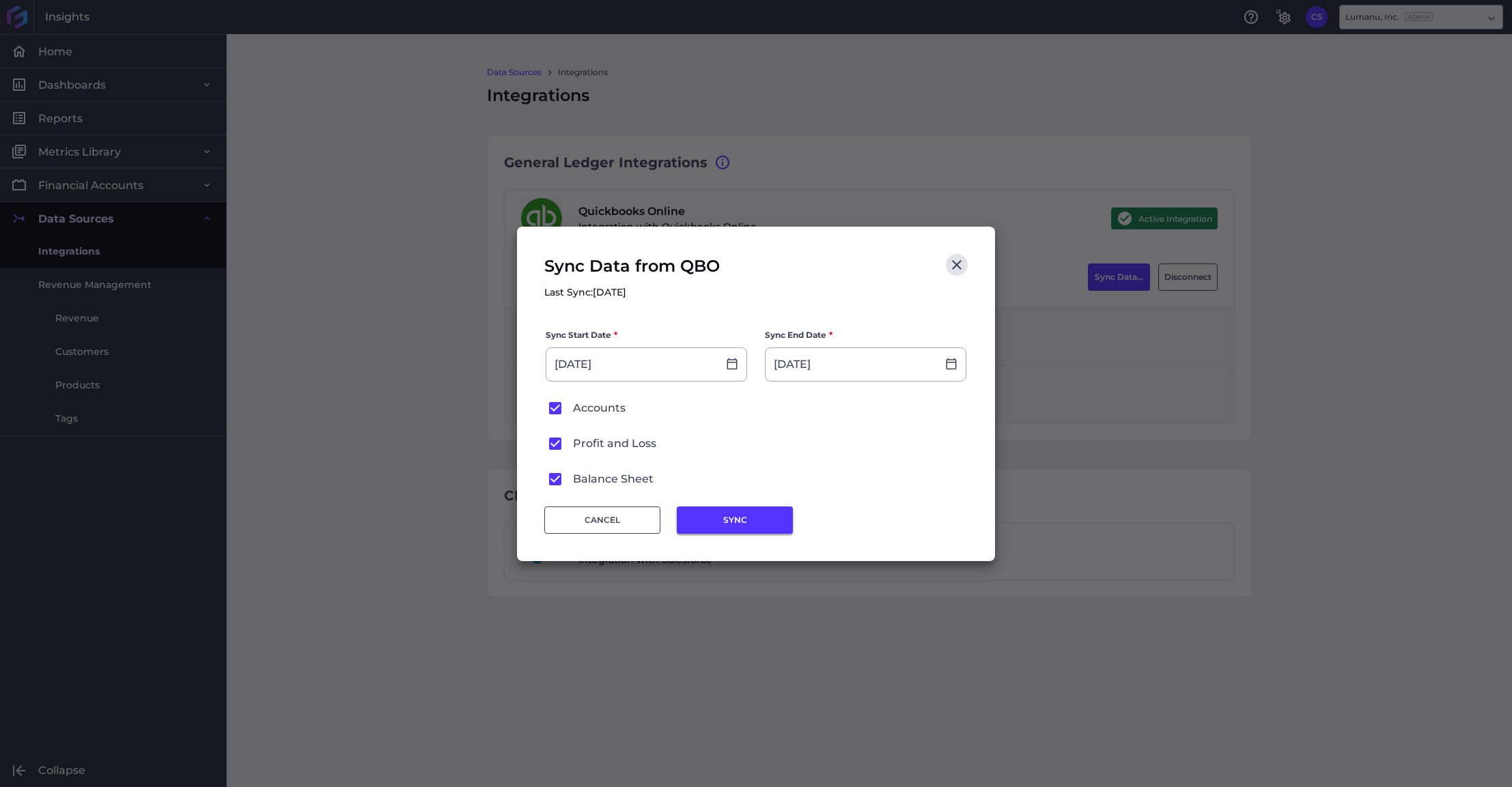
click at [753, 519] on button "SYNC" at bounding box center [734, 520] width 116 height 27
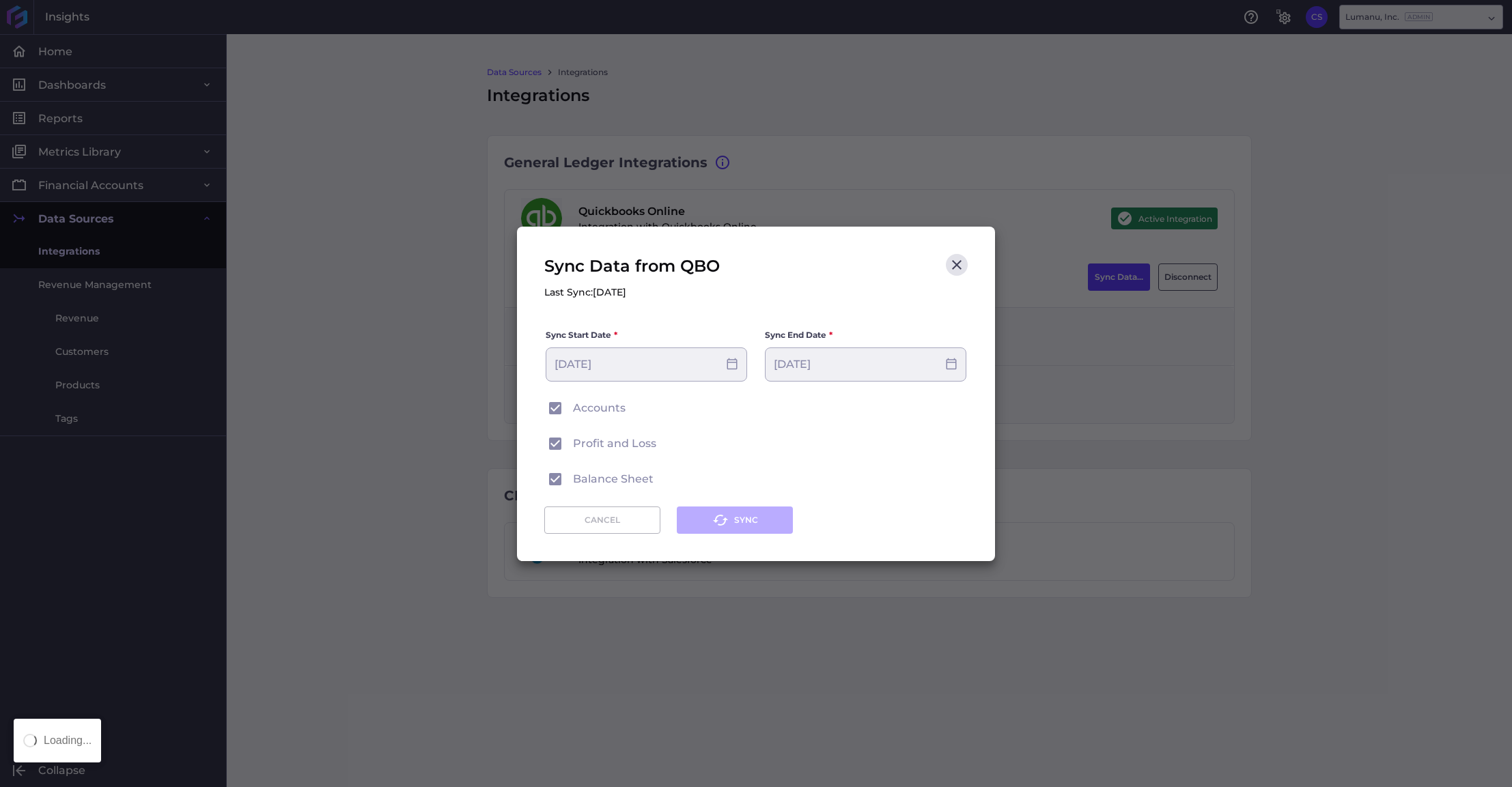
type input "[DATE]"
